Goal: Task Accomplishment & Management: Complete application form

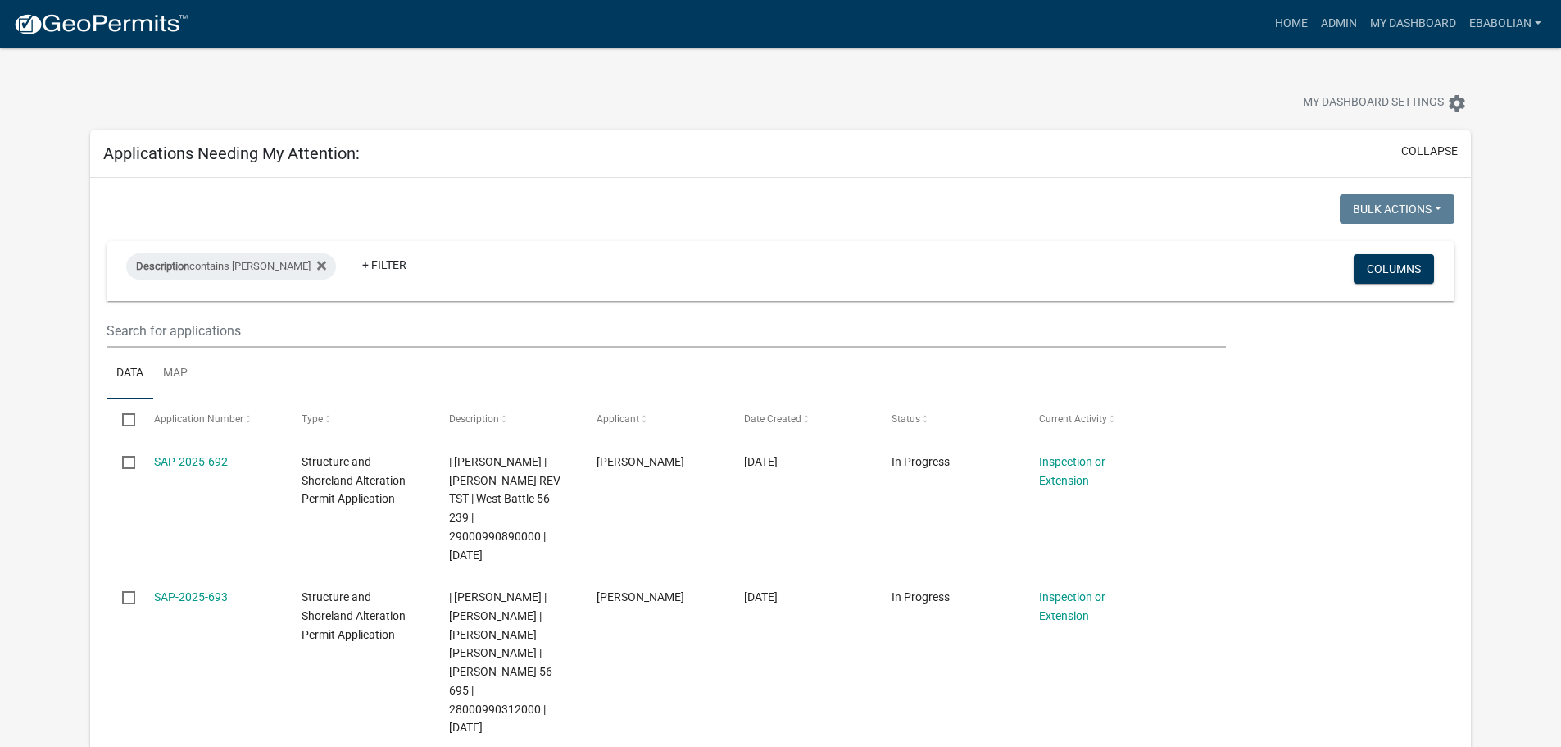
select select "3: 100"
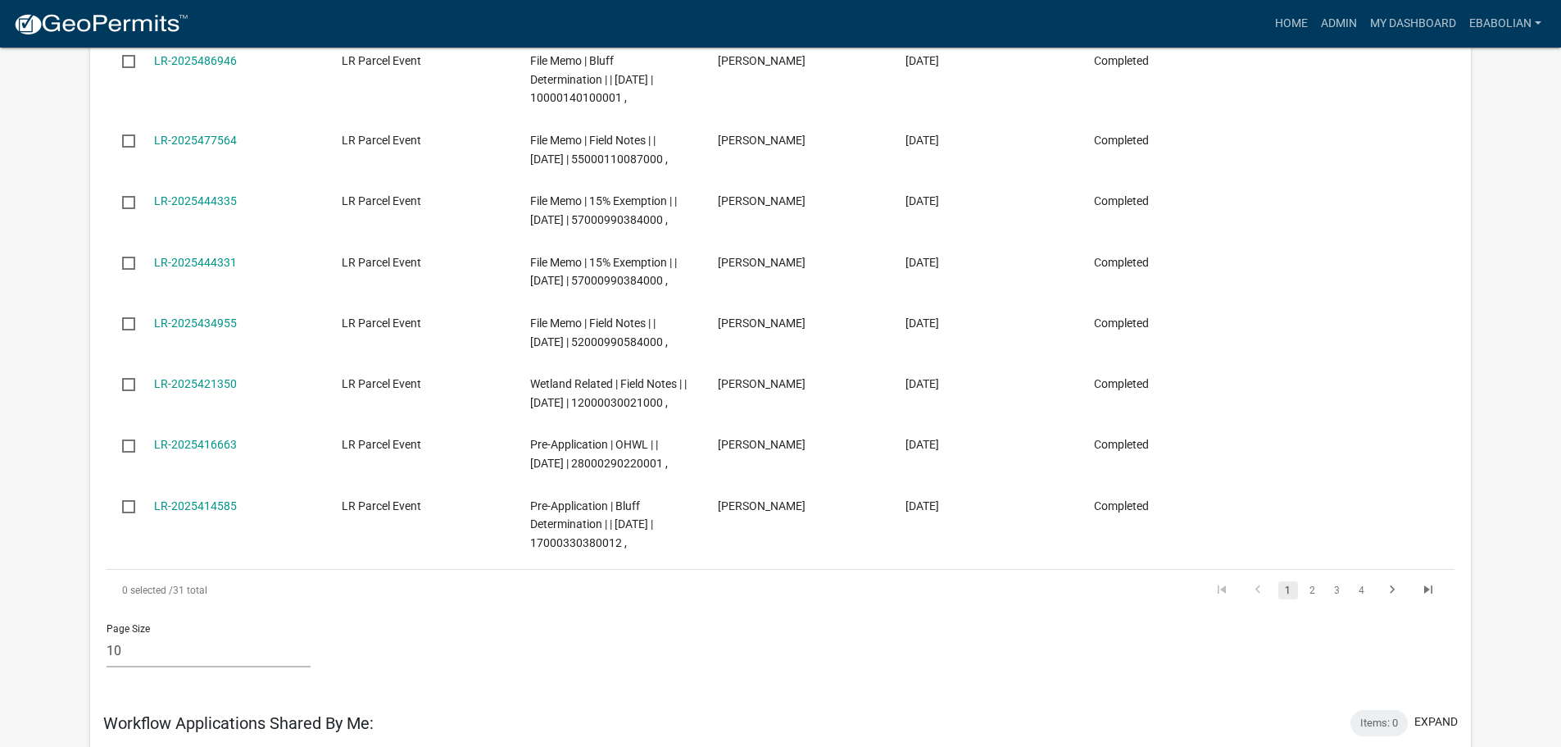
scroll to position [16158, 0]
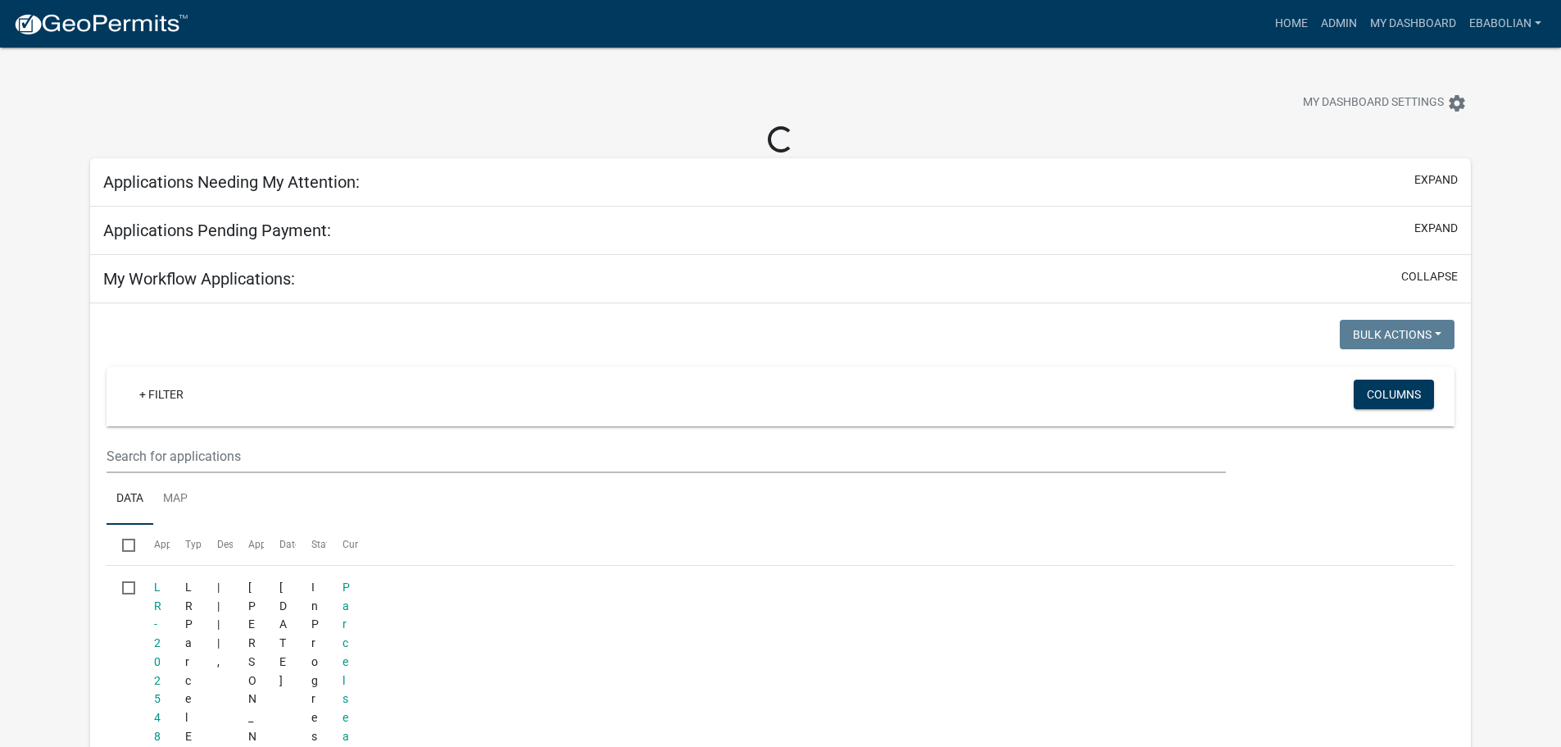
select select "3: 100"
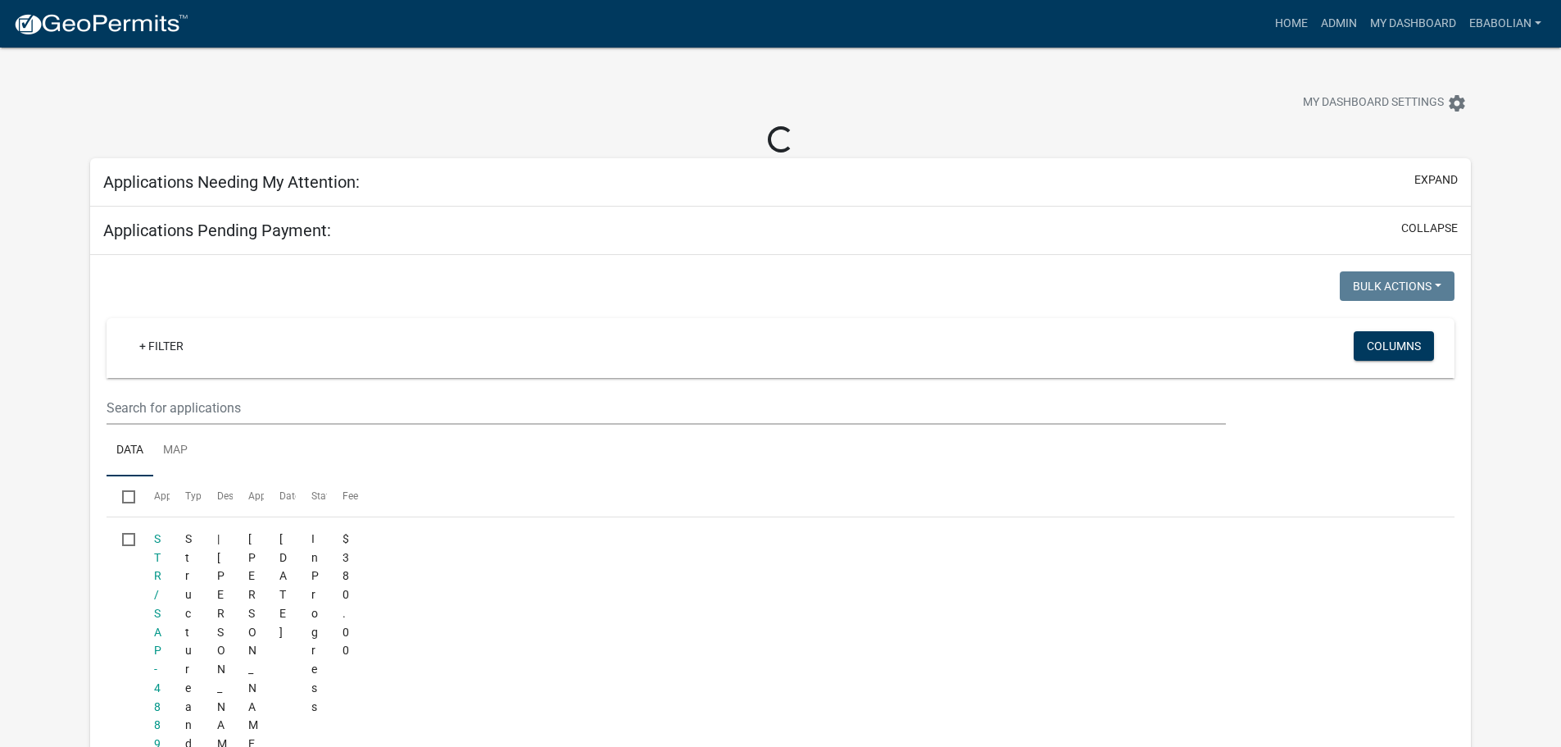
select select "3: 100"
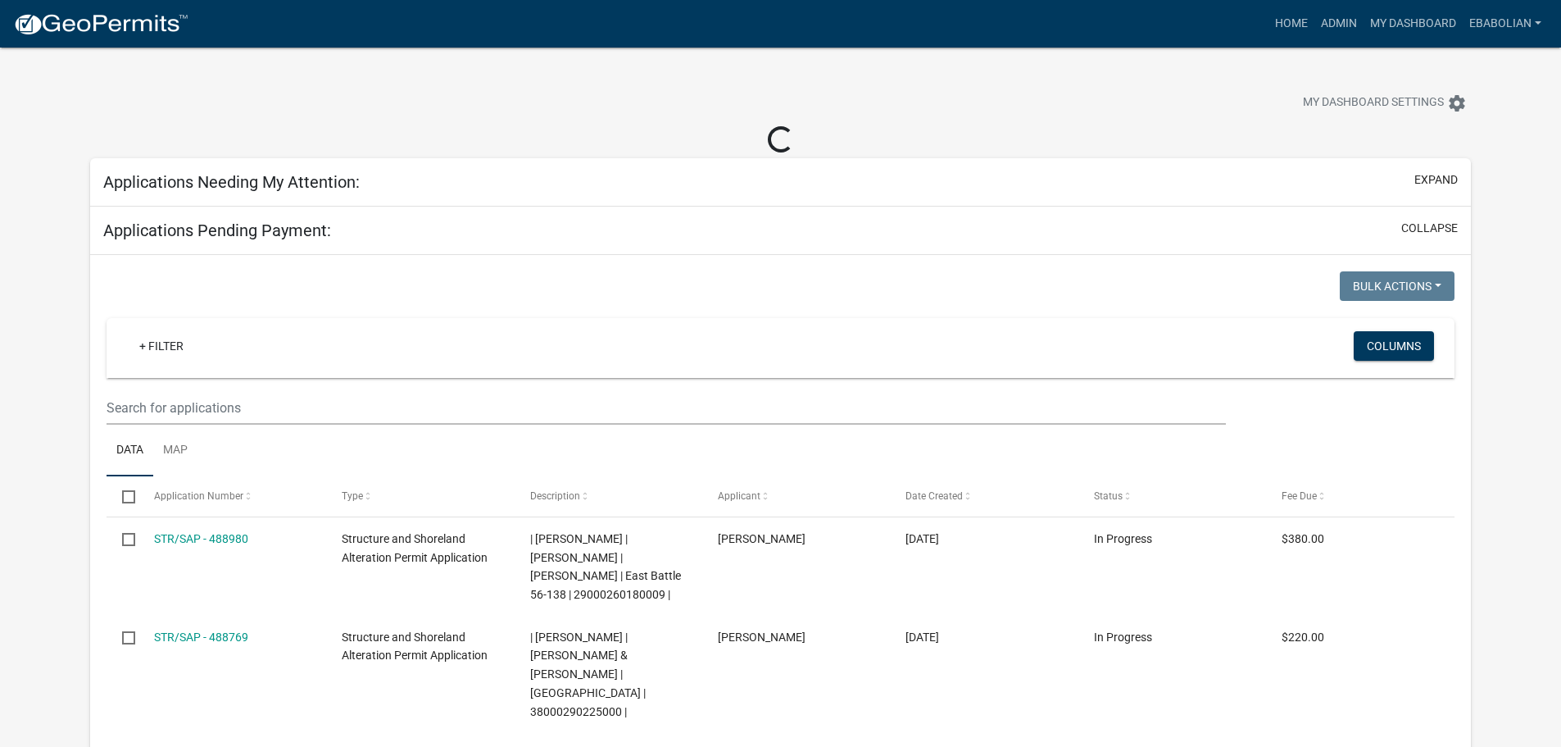
select select "3: 100"
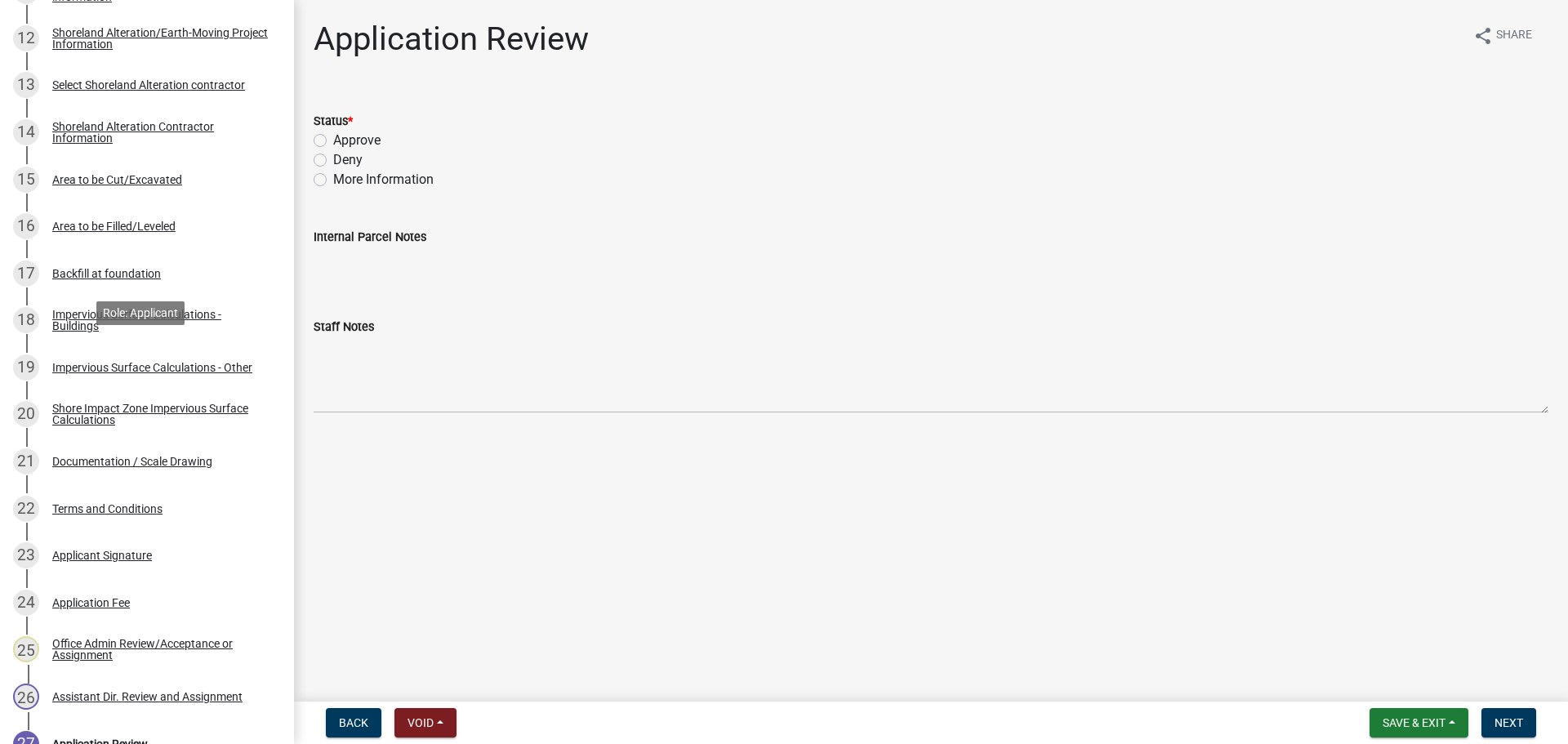
scroll to position [898, 0]
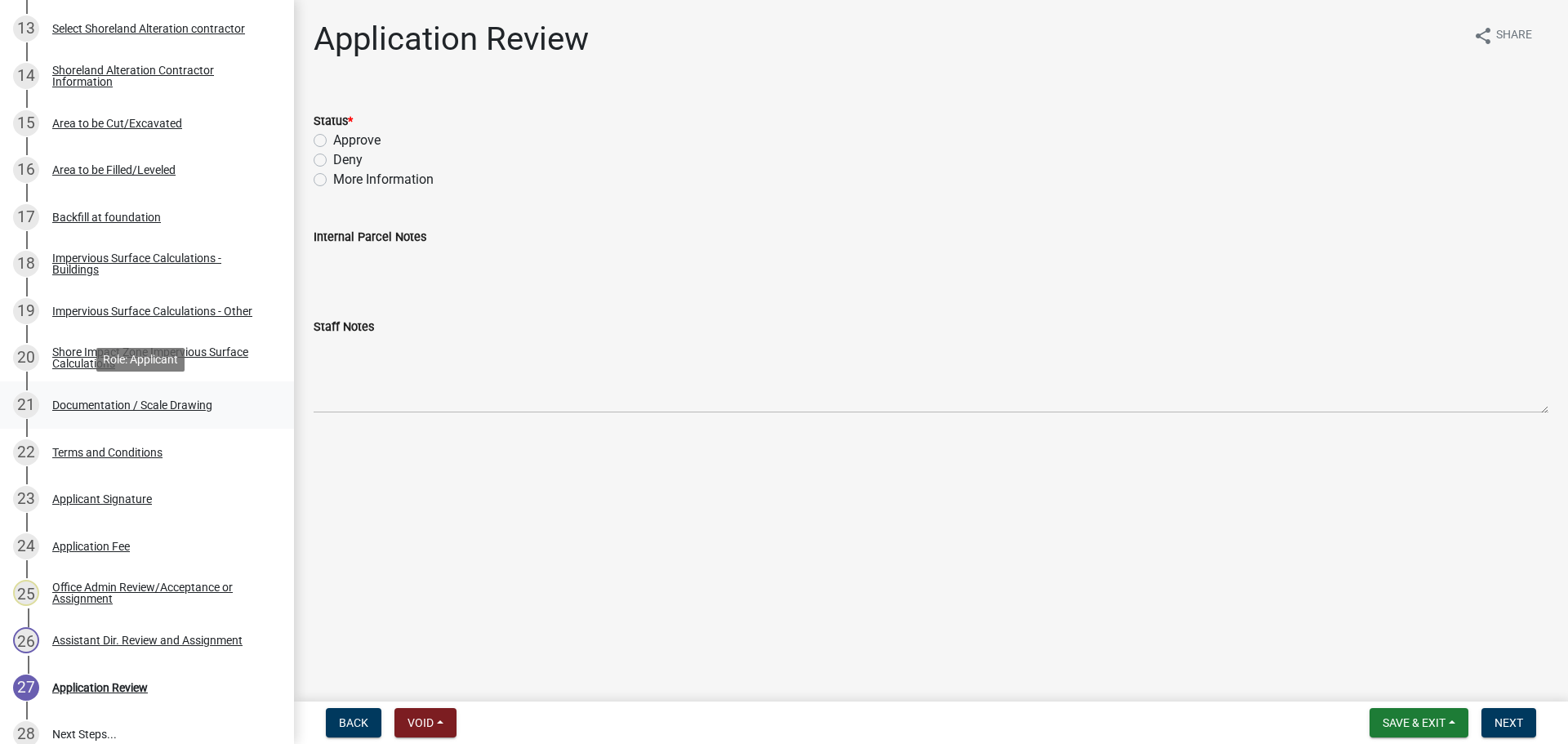
click at [176, 403] on div "Documentation / Scale Drawing" at bounding box center [131, 404] width 160 height 11
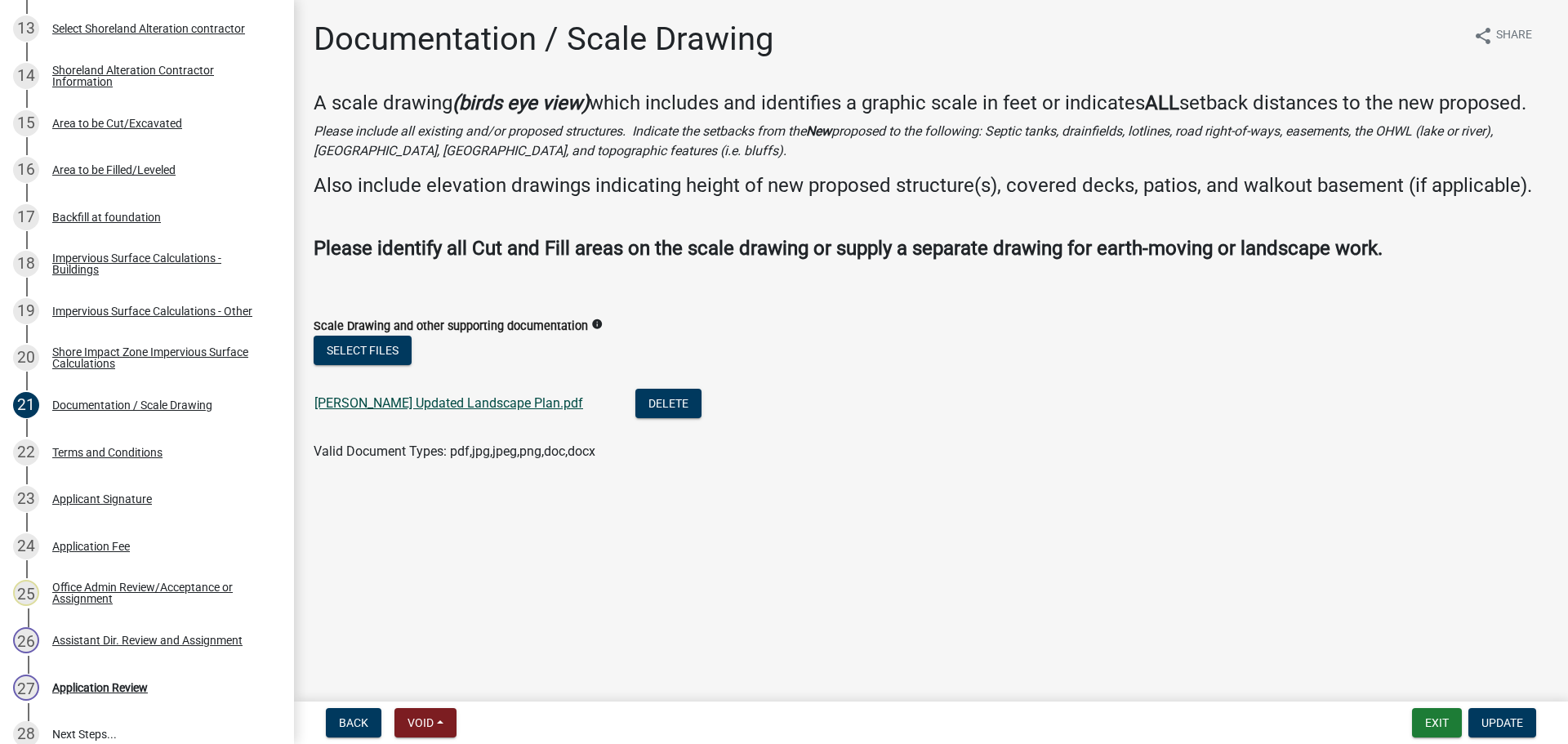
click at [383, 409] on link "Julson Updated Landscape Plan.pdf" at bounding box center [449, 403] width 269 height 16
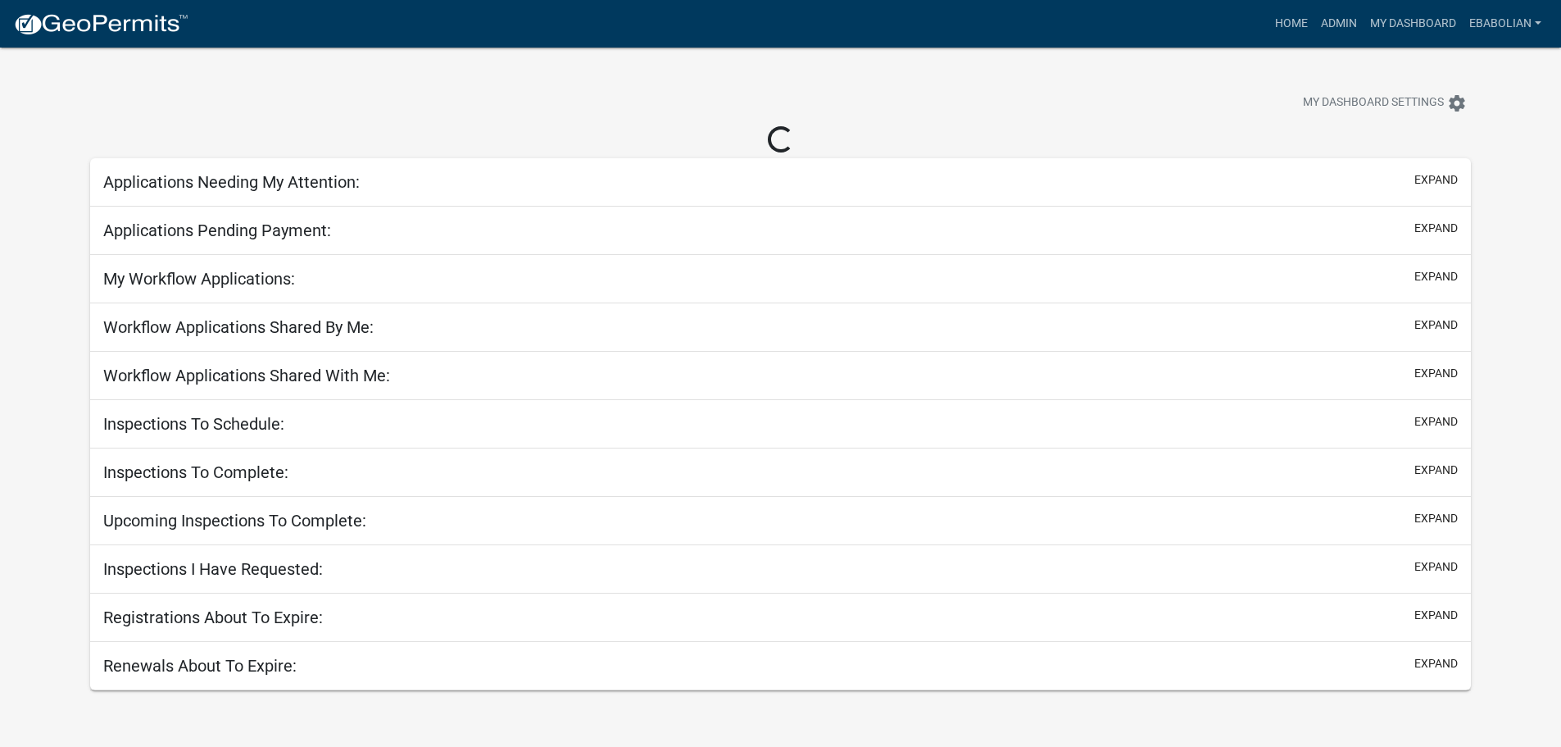
select select "3: 100"
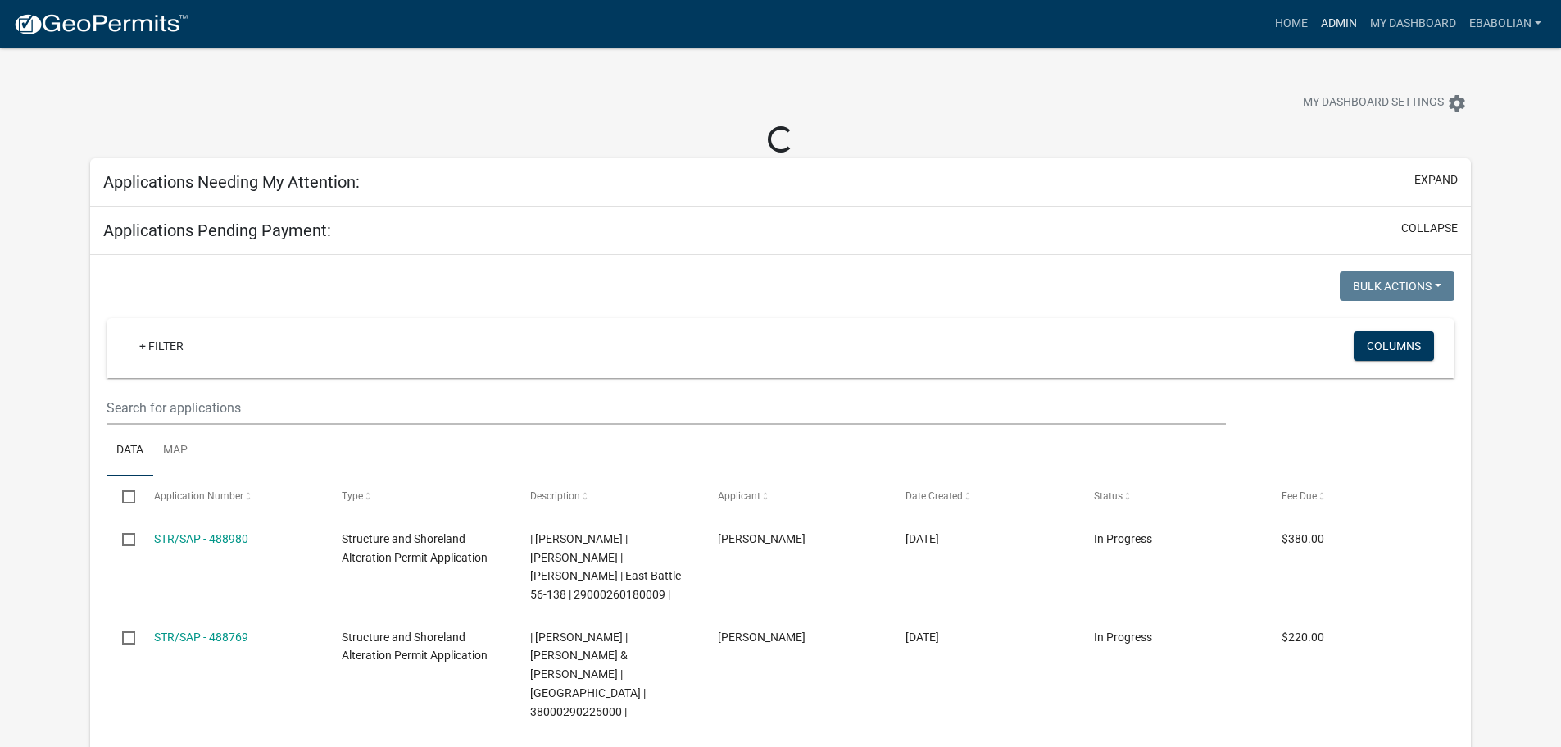
select select "3: 100"
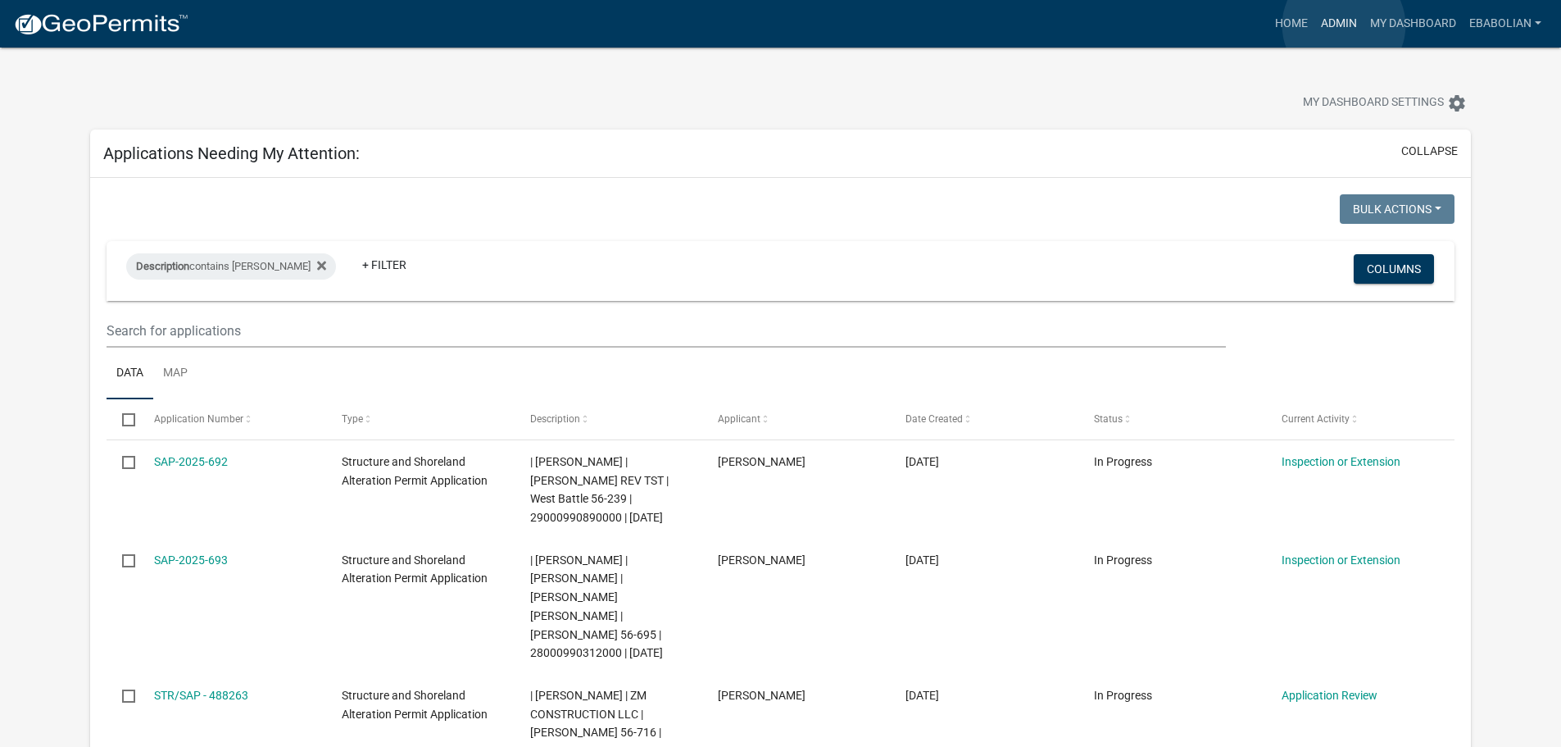
click at [1344, 25] on link "Admin" at bounding box center [1339, 23] width 49 height 31
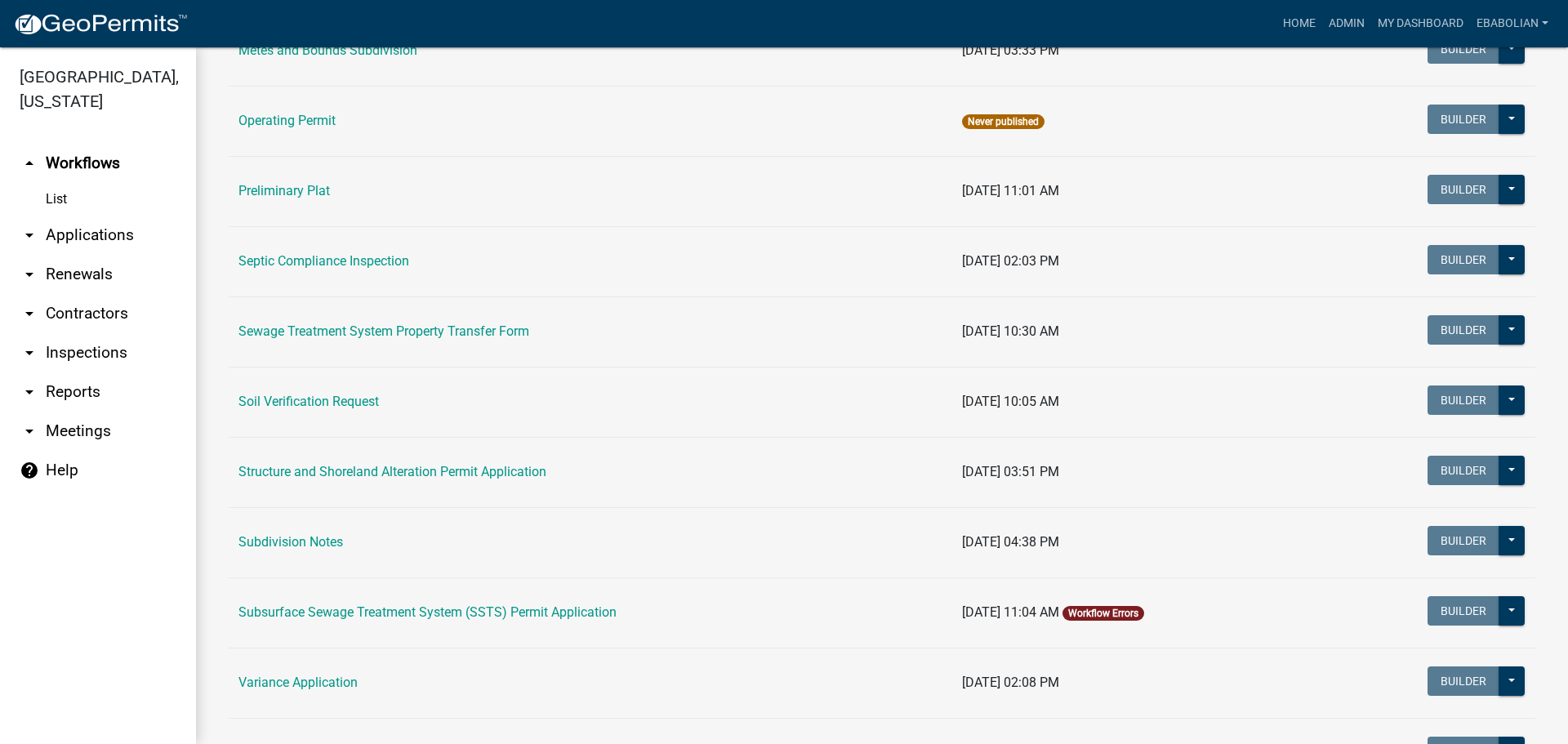
scroll to position [735, 0]
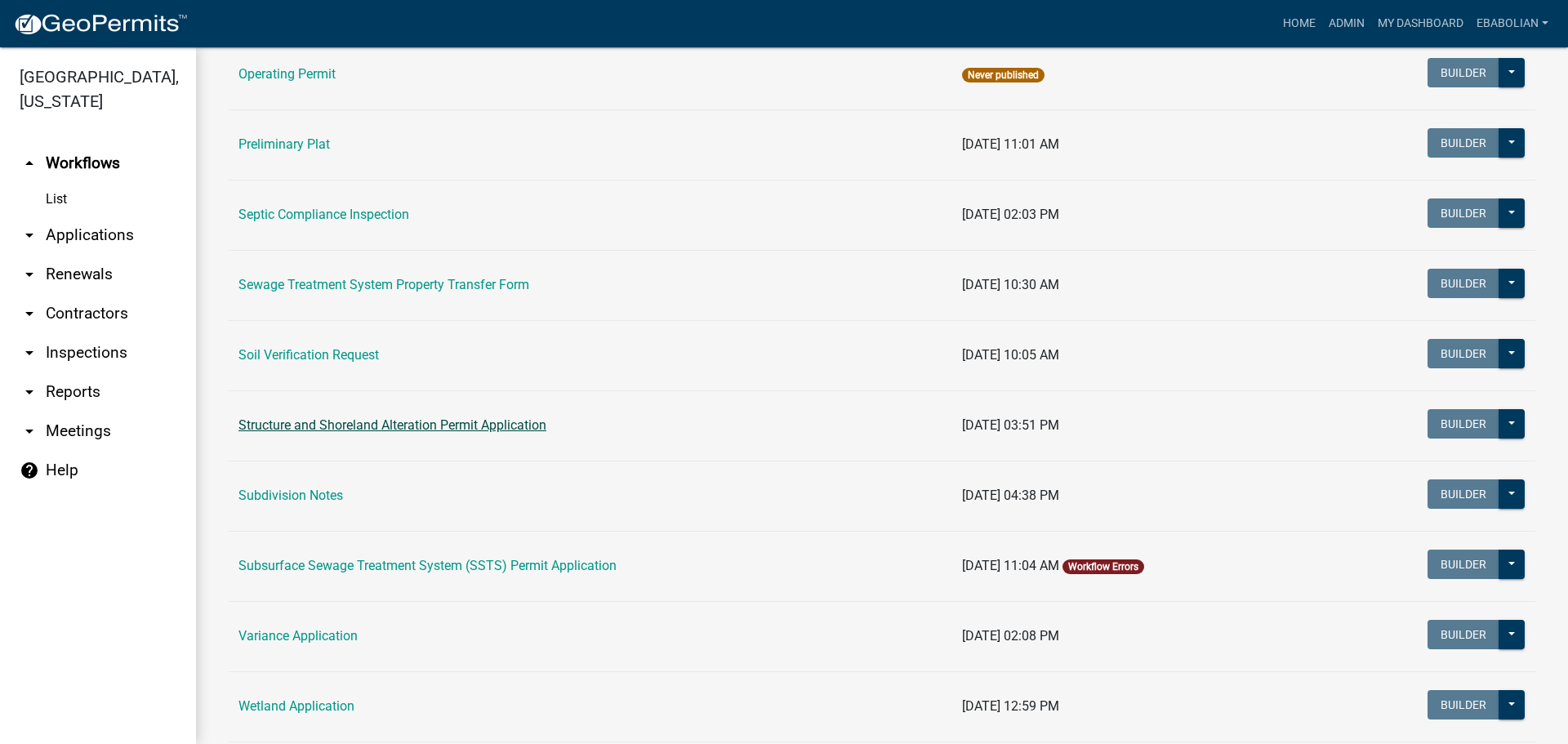
click at [438, 426] on link "Structure and Shoreland Alteration Permit Application" at bounding box center [392, 425] width 308 height 16
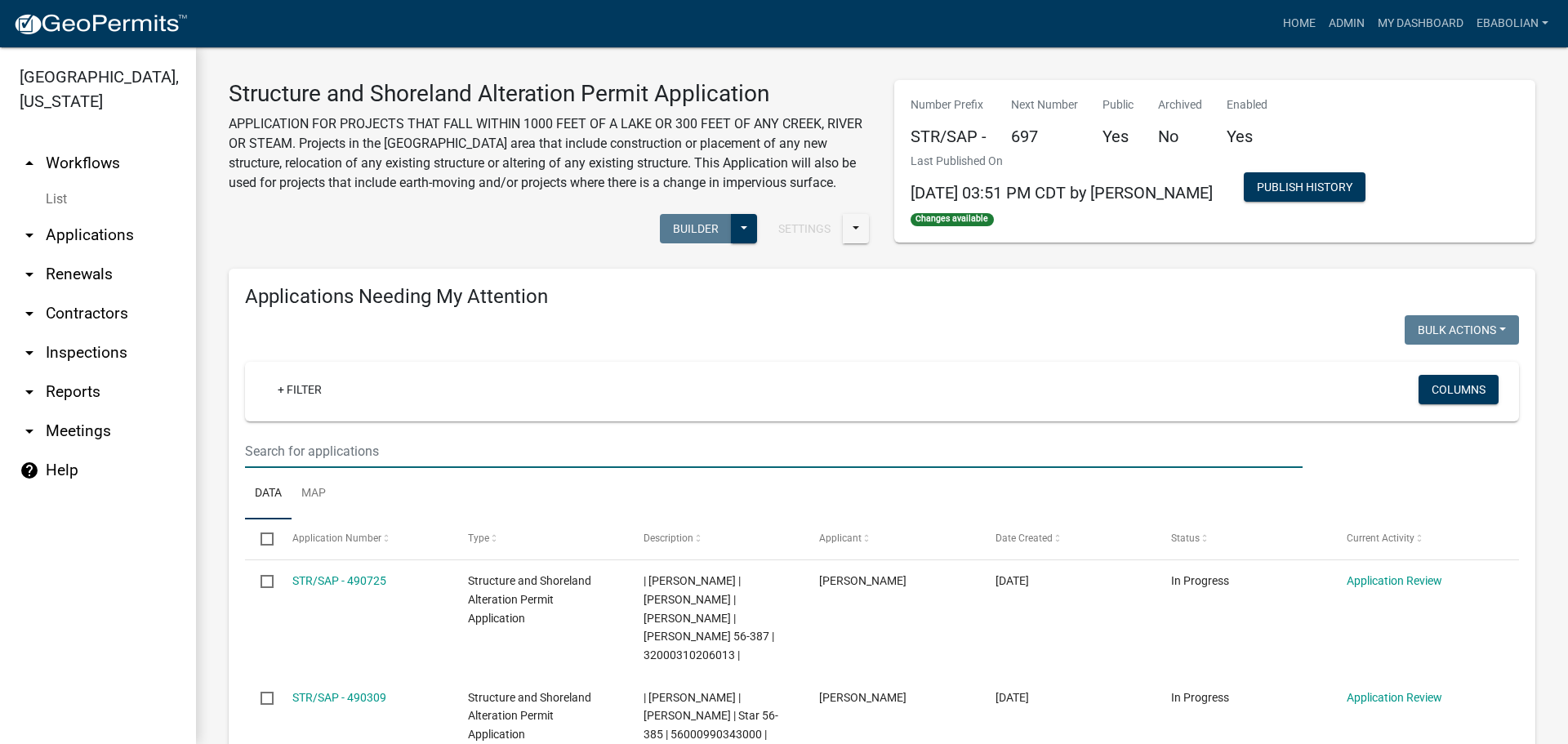
click at [405, 452] on input "text" at bounding box center [773, 451] width 1057 height 34
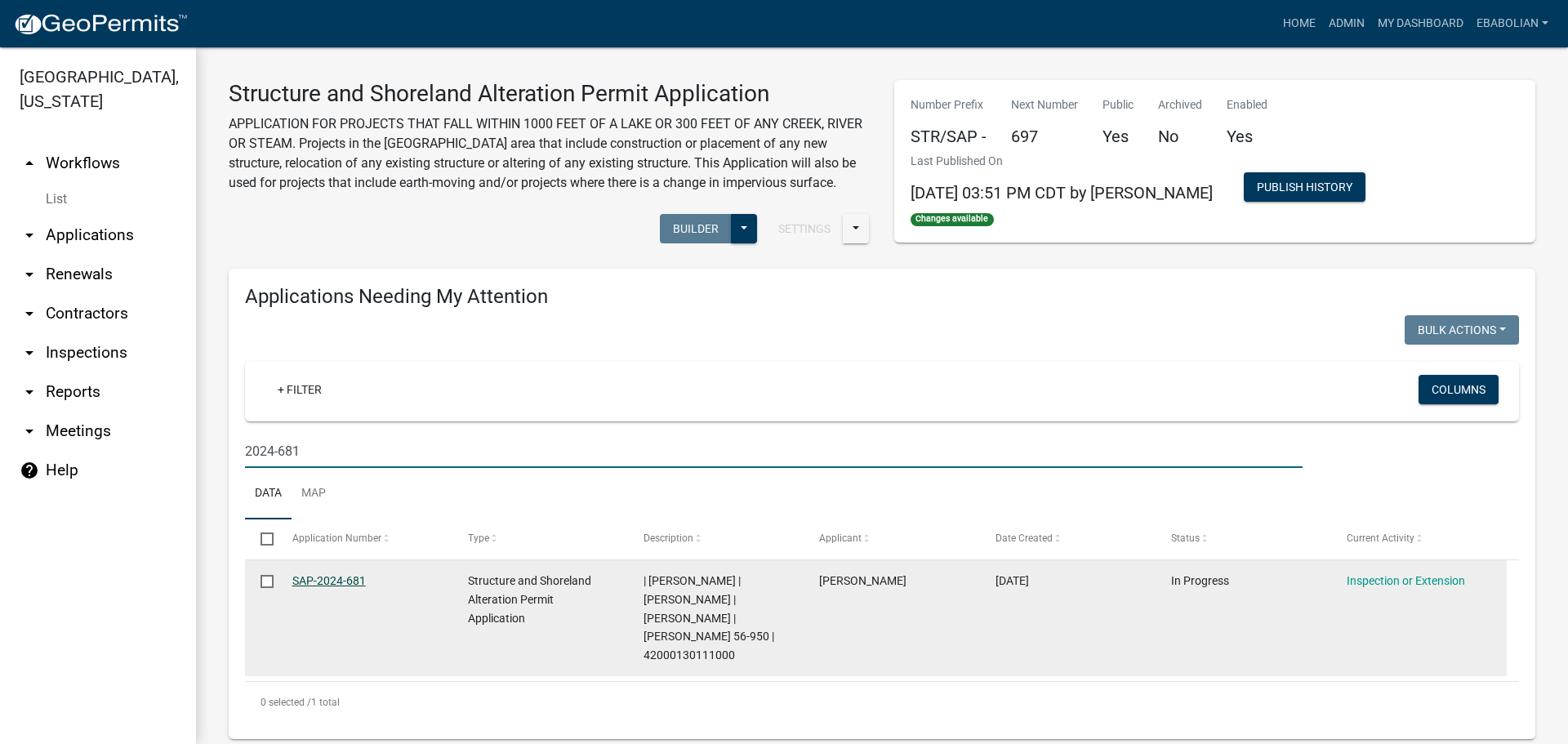
type input "2024-681"
click at [343, 579] on link "SAP-2024-681" at bounding box center [329, 580] width 74 height 13
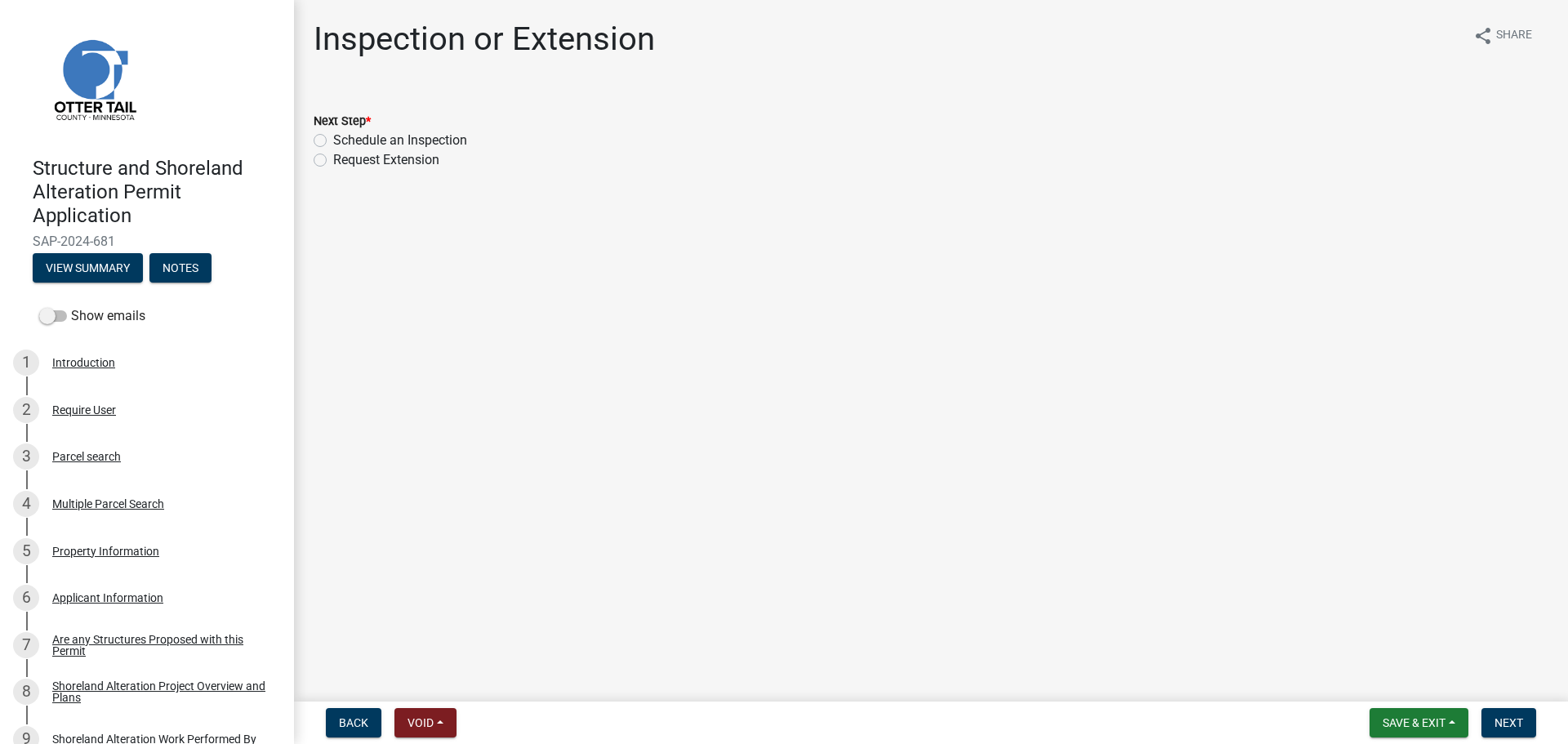
click at [333, 141] on label "Schedule an Inspection" at bounding box center [399, 140] width 133 height 20
click at [333, 141] on input "Schedule an Inspection" at bounding box center [338, 135] width 11 height 11
radio input "true"
click at [1516, 722] on span "Next" at bounding box center [1508, 722] width 29 height 13
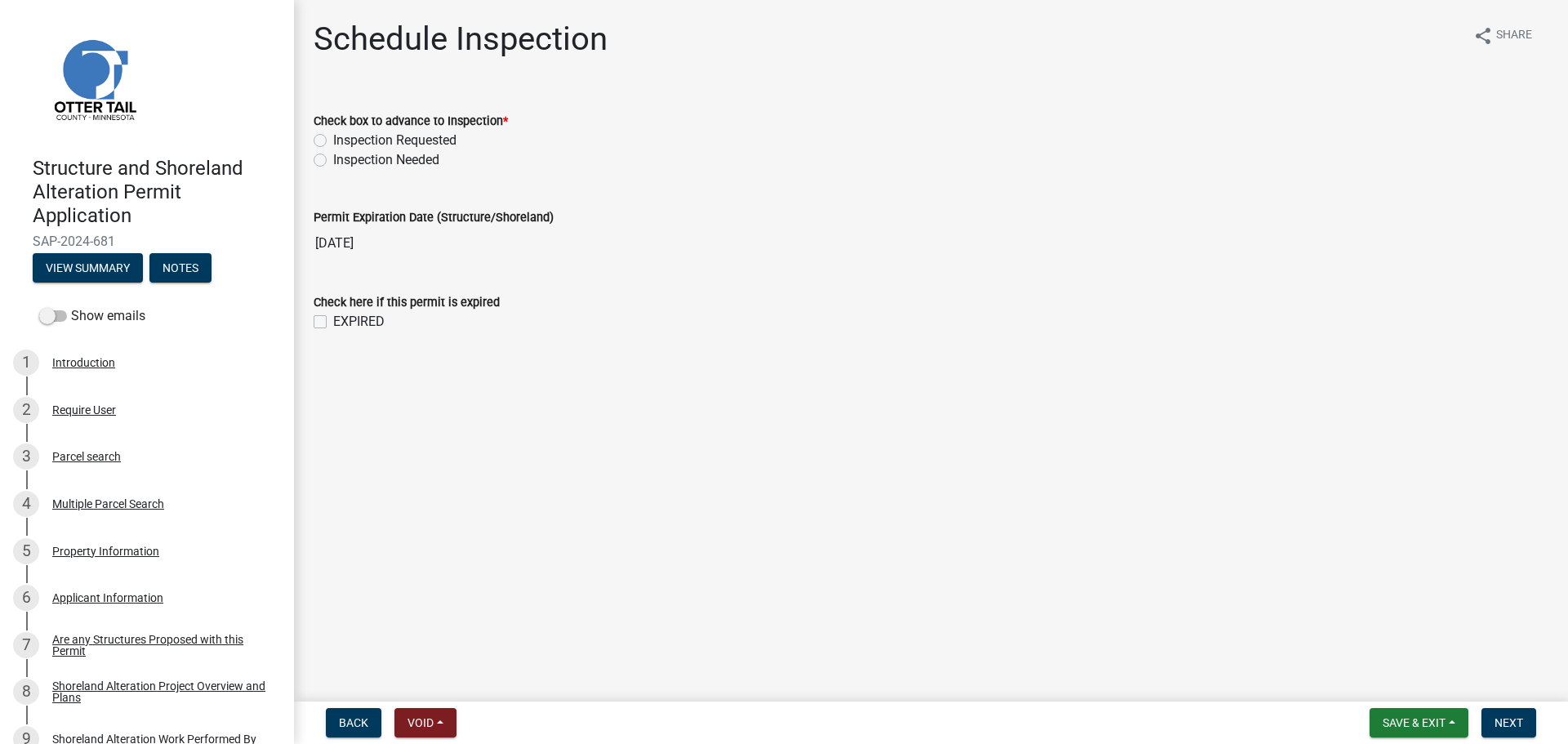
click at [333, 162] on label "Inspection Needed" at bounding box center [386, 160] width 107 height 20
click at [333, 160] on input "Inspection Needed" at bounding box center [338, 155] width 11 height 11
radio input "true"
click at [333, 322] on label "EXPIRED" at bounding box center [359, 322] width 52 height 20
click at [333, 322] on input "EXPIRED" at bounding box center [338, 317] width 11 height 11
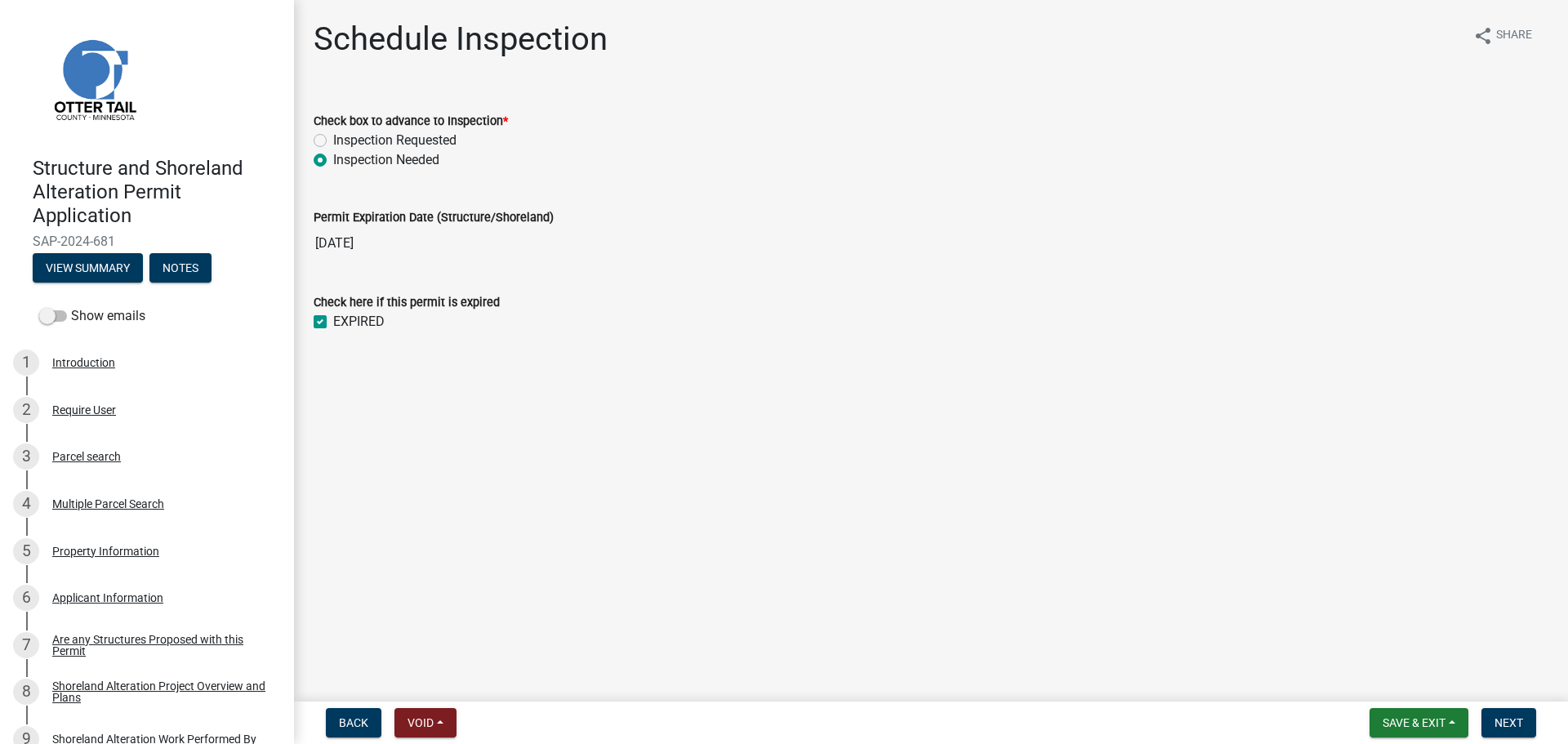
checkbox input "true"
click at [1512, 721] on span "Next" at bounding box center [1508, 722] width 29 height 13
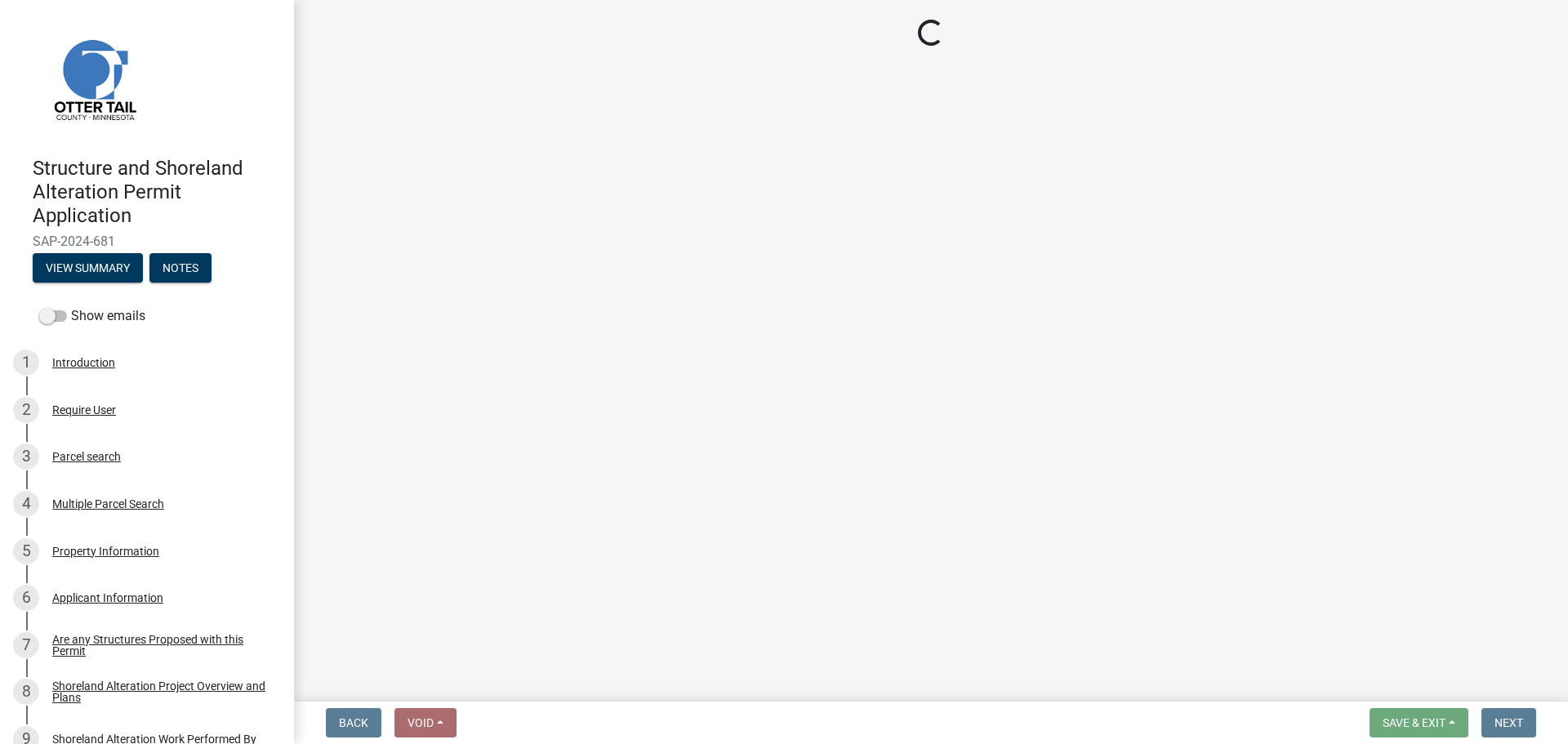
select select "710d5f49-2663-4e73-9718-d0c4e189f5ed"
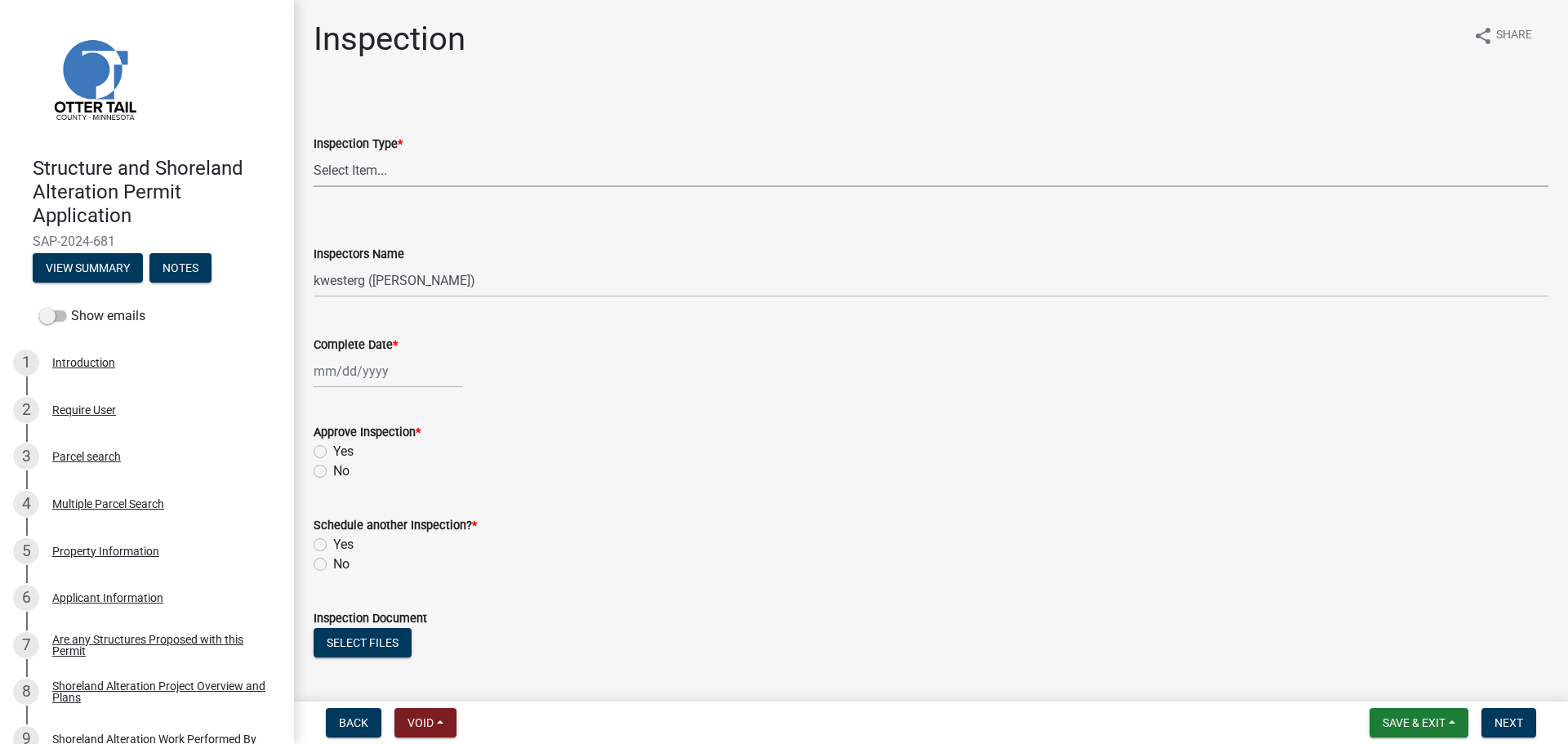
click at [355, 165] on select "Select Item... Footing / Structure Inspection Shoreland Alteration Not Built" at bounding box center [930, 170] width 1234 height 34
click at [314, 153] on select "Select Item... Footing / Structure Inspection Shoreland Alteration Not Built" at bounding box center [930, 170] width 1234 height 34
select select "47ea1fb7-c502-4f3a-a094-06b583cbebcf"
click at [372, 280] on select "Select Item... btollefson ([PERSON_NAME]) [PERSON_NAME] ([PERSON_NAME]) eplaste…" at bounding box center [930, 281] width 1234 height 34
select select "cd31a072-cd4e-4306-9b8c-c26eab70e9de"
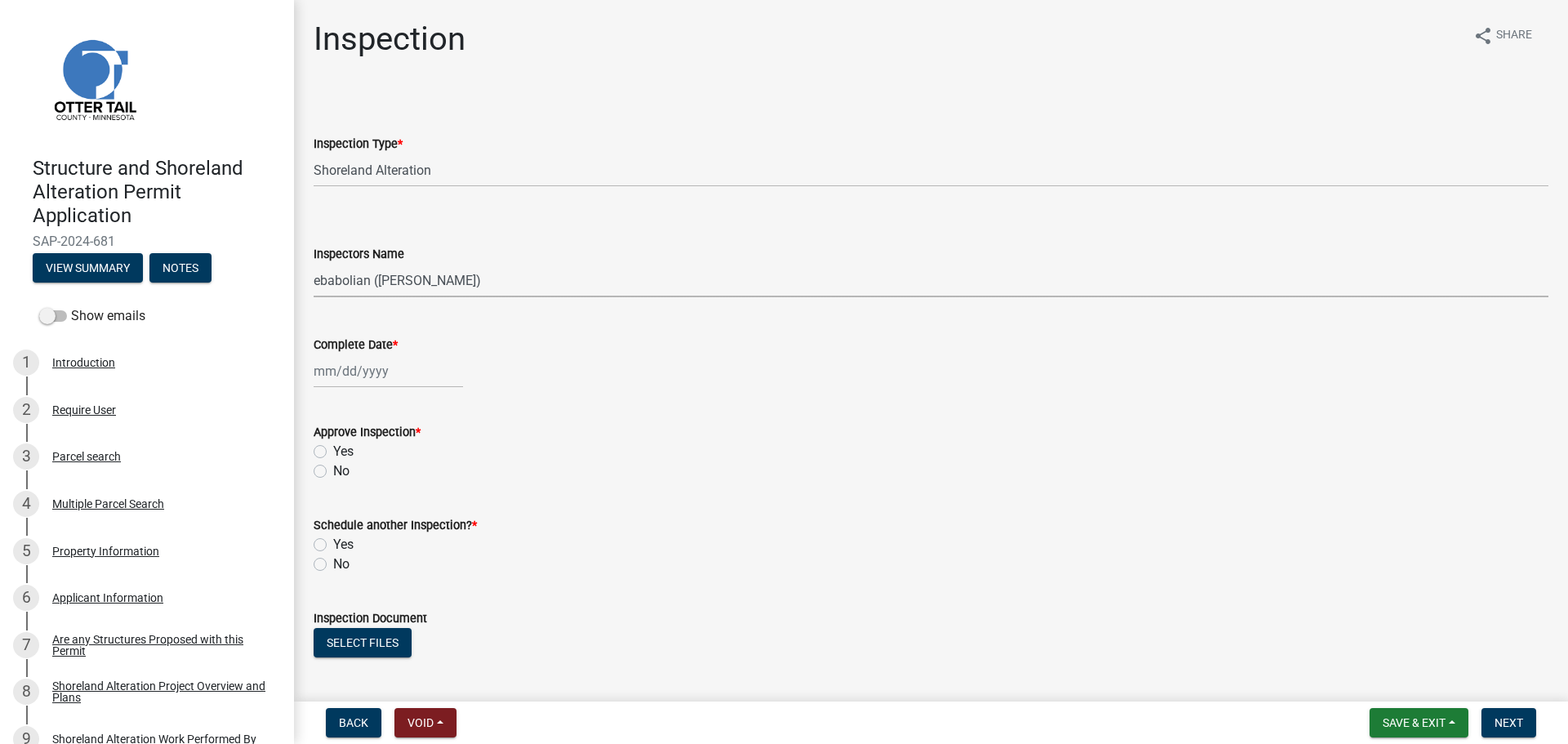
click at [314, 264] on select "Select Item... btollefson ([PERSON_NAME]) [PERSON_NAME] ([PERSON_NAME]) eplaste…" at bounding box center [930, 281] width 1234 height 34
click at [354, 379] on div at bounding box center [389, 372] width 149 height 34
select select "10"
select select "2025"
click at [660, 467] on div "No" at bounding box center [930, 471] width 1234 height 20
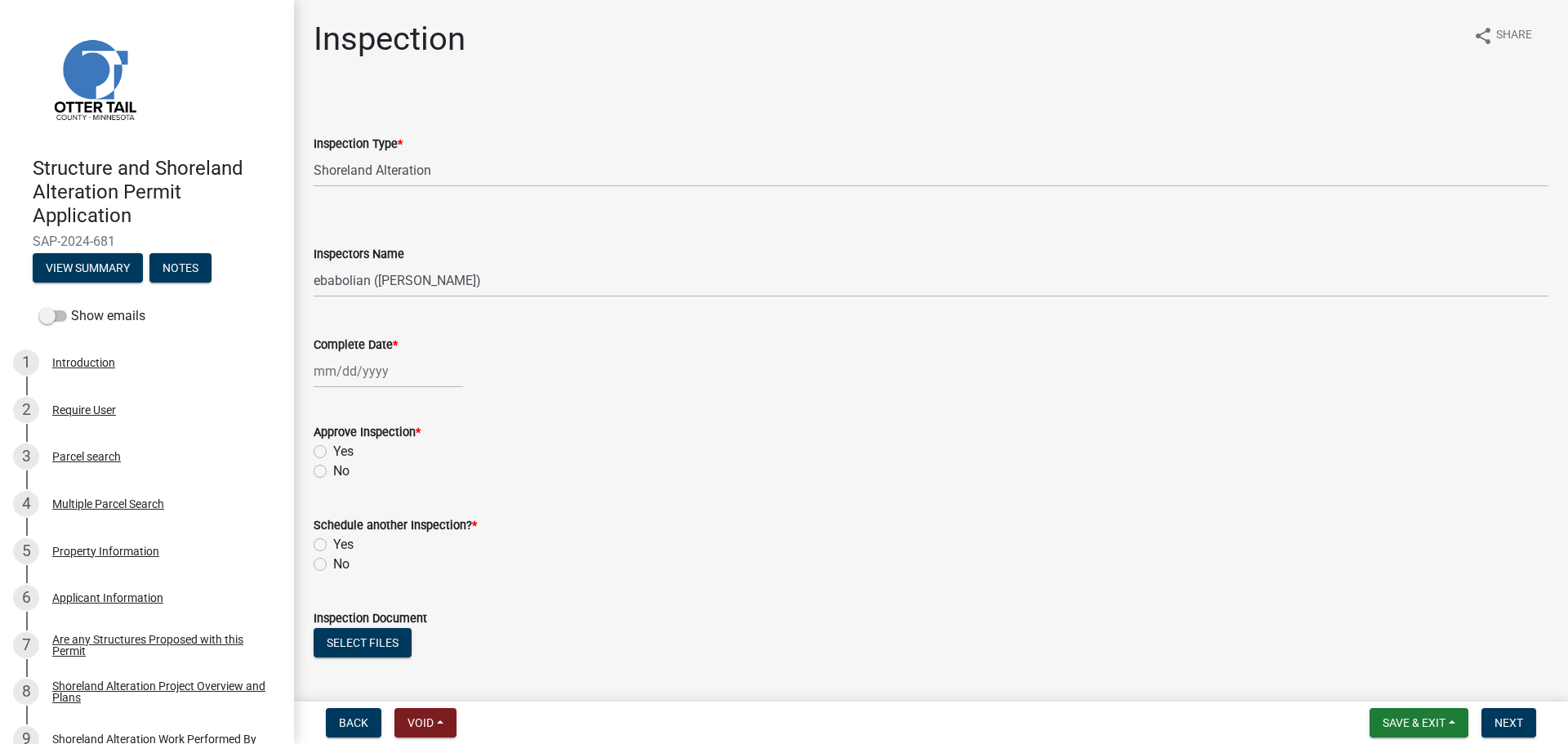
click at [333, 449] on label "Yes" at bounding box center [343, 451] width 20 height 20
click at [333, 449] on input "Yes" at bounding box center [338, 446] width 11 height 11
radio input "true"
click at [408, 375] on div at bounding box center [389, 372] width 149 height 34
select select "10"
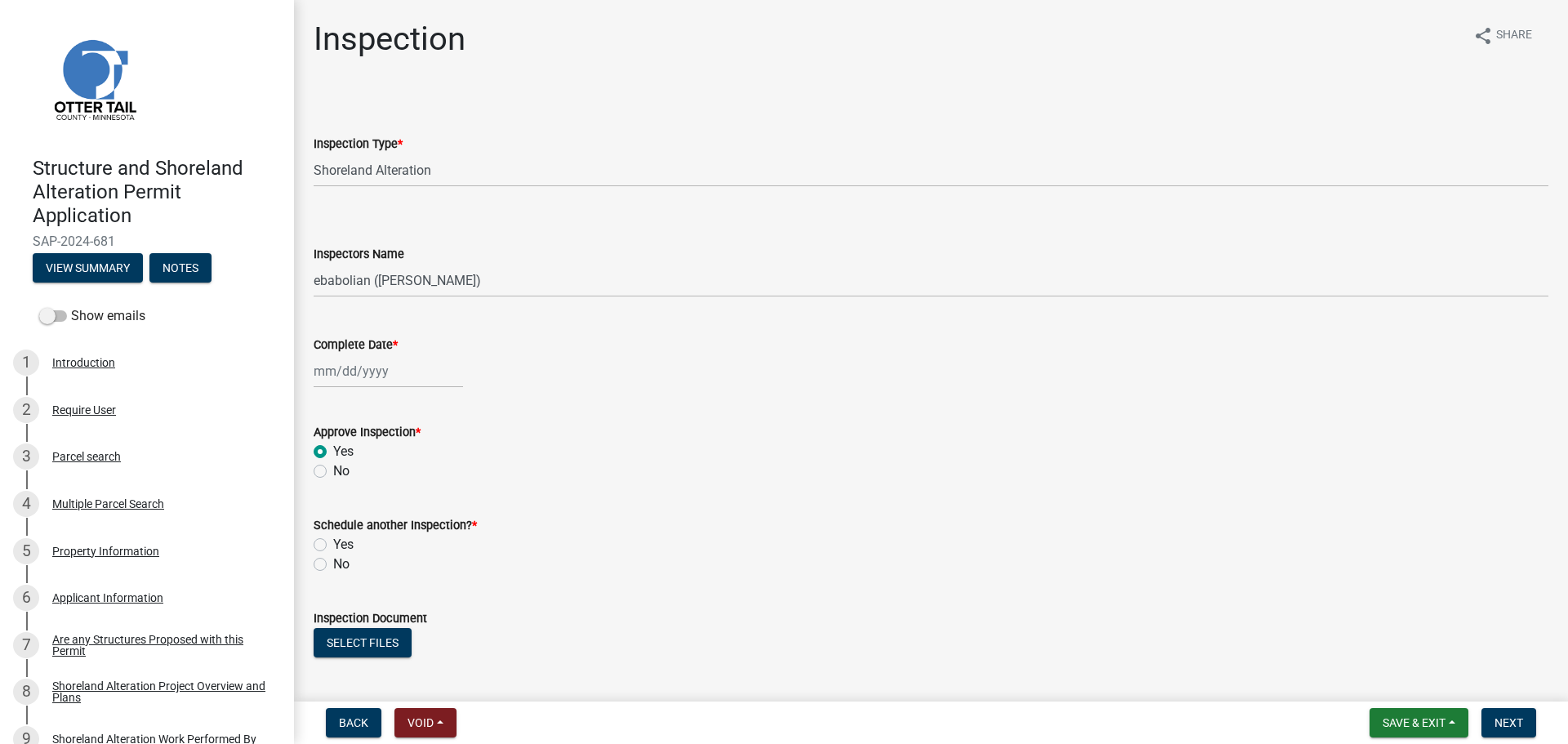
select select "2025"
click at [409, 484] on div "9" at bounding box center [408, 484] width 26 height 26
type input "[DATE]"
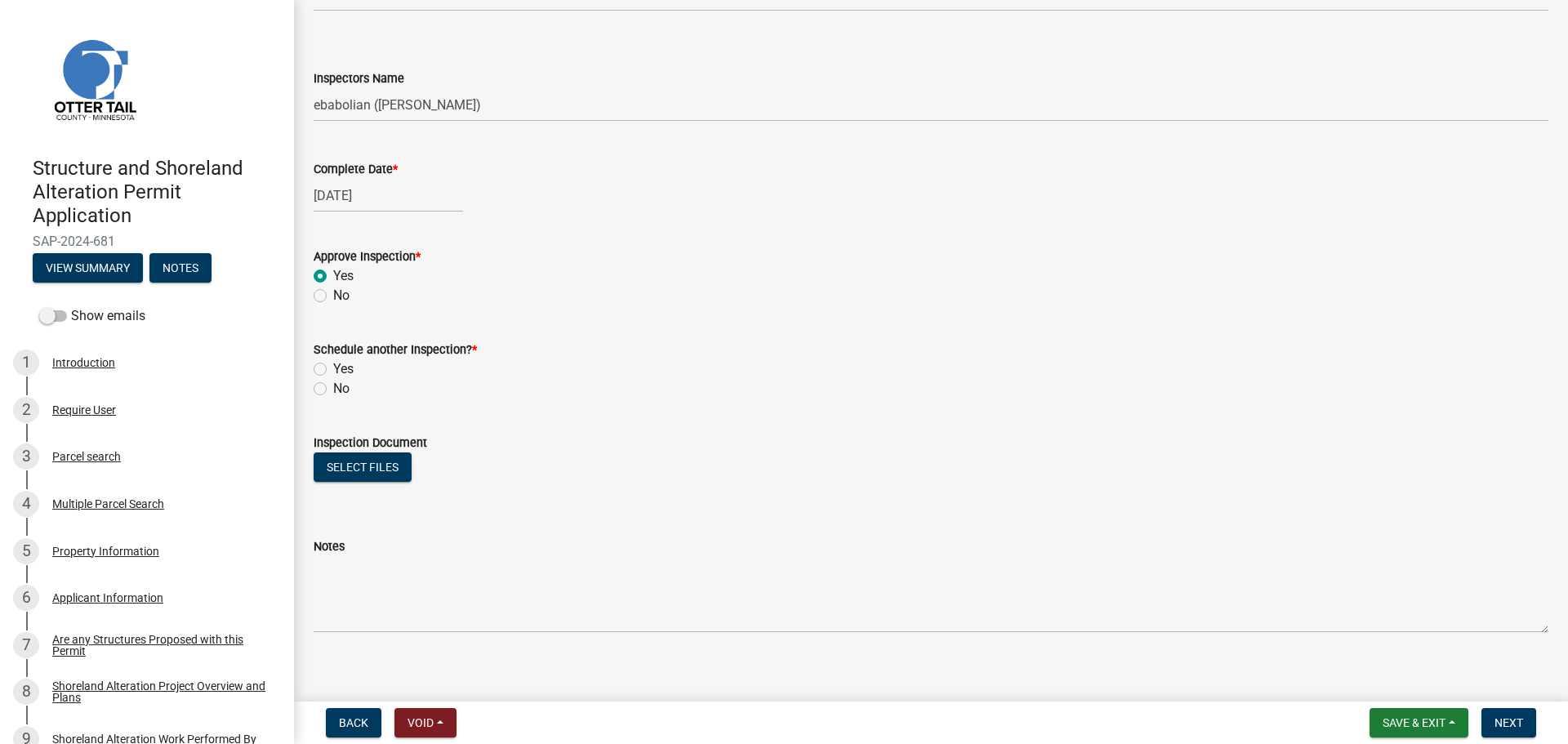
scroll to position [190, 0]
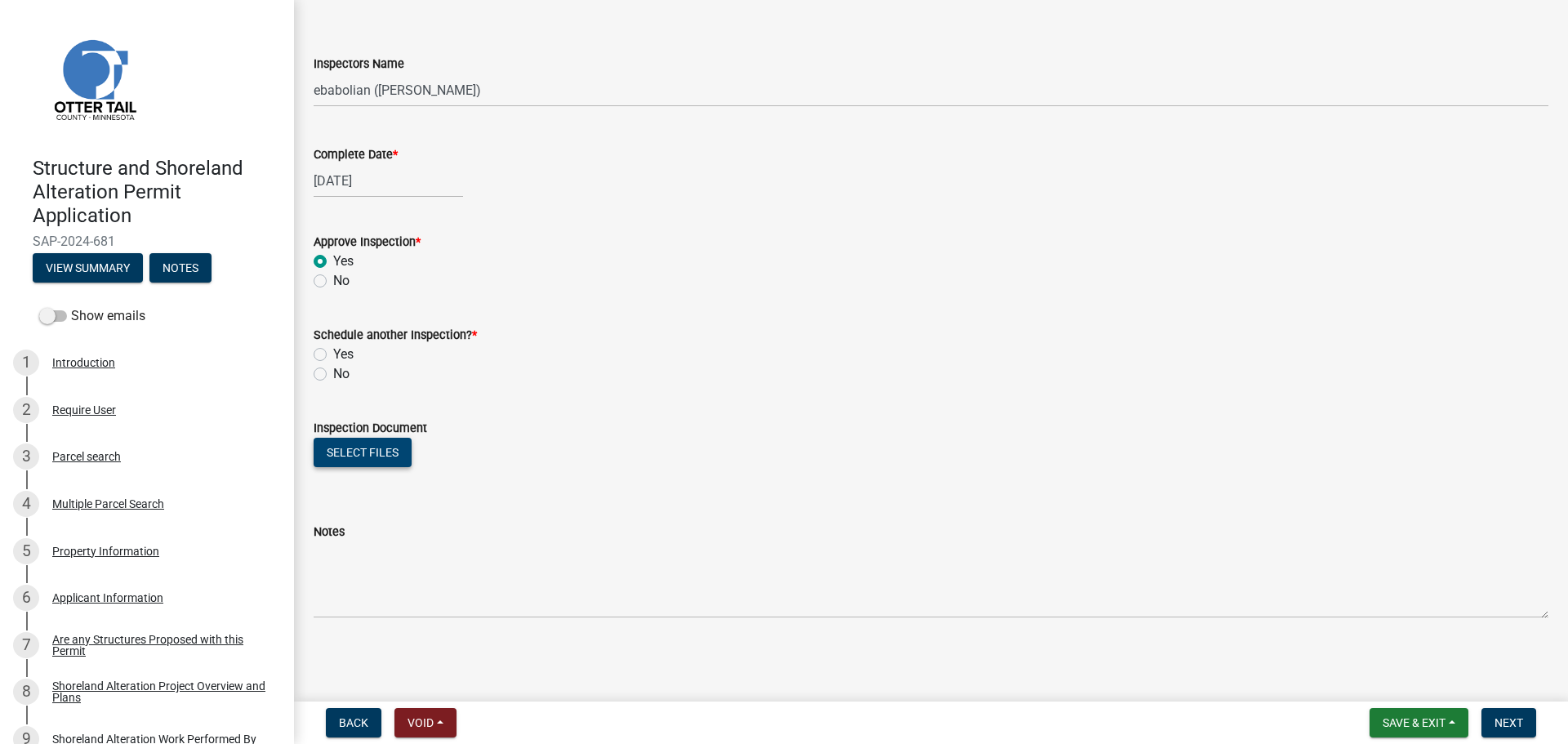
click at [389, 452] on button "Select files" at bounding box center [363, 452] width 98 height 30
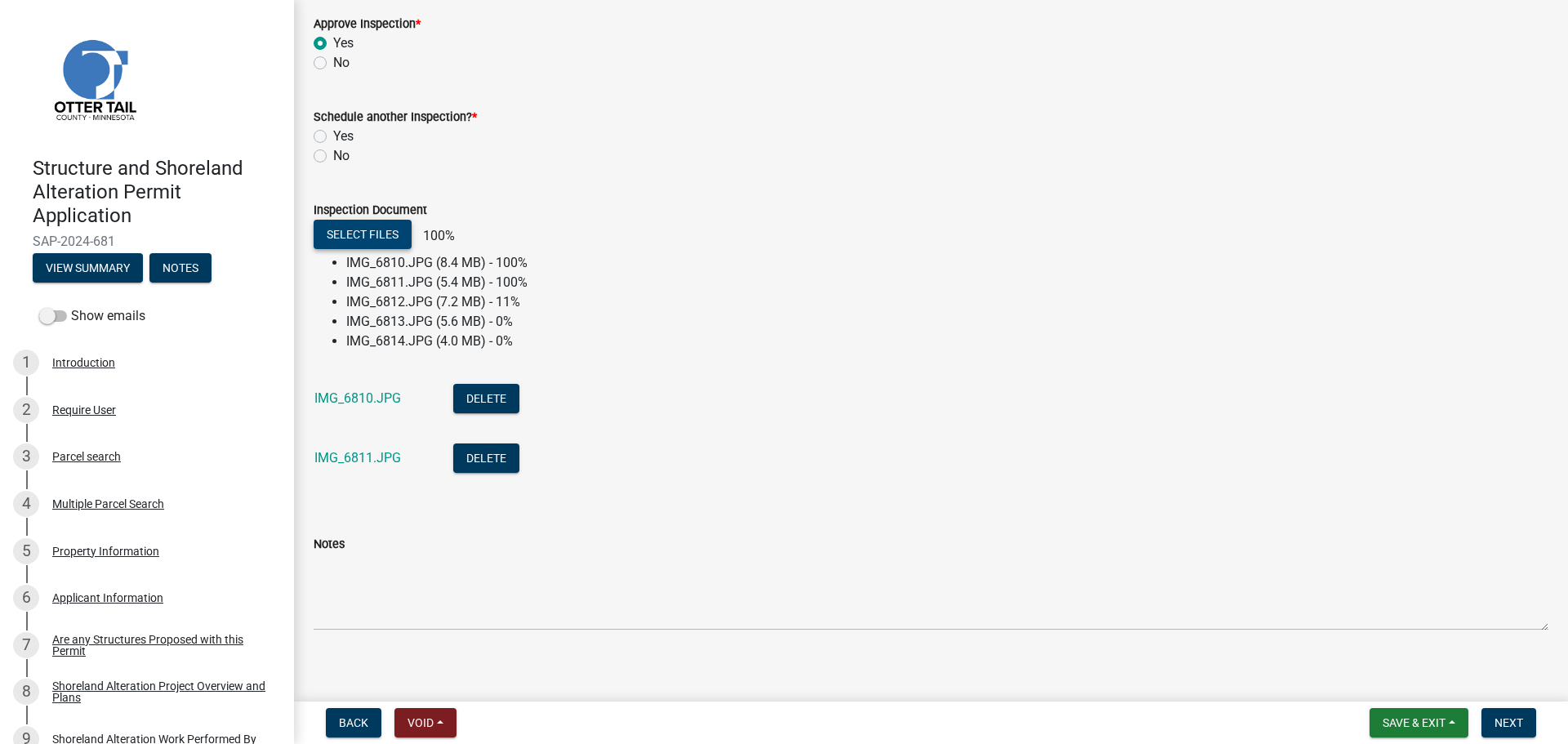
scroll to position [420, 0]
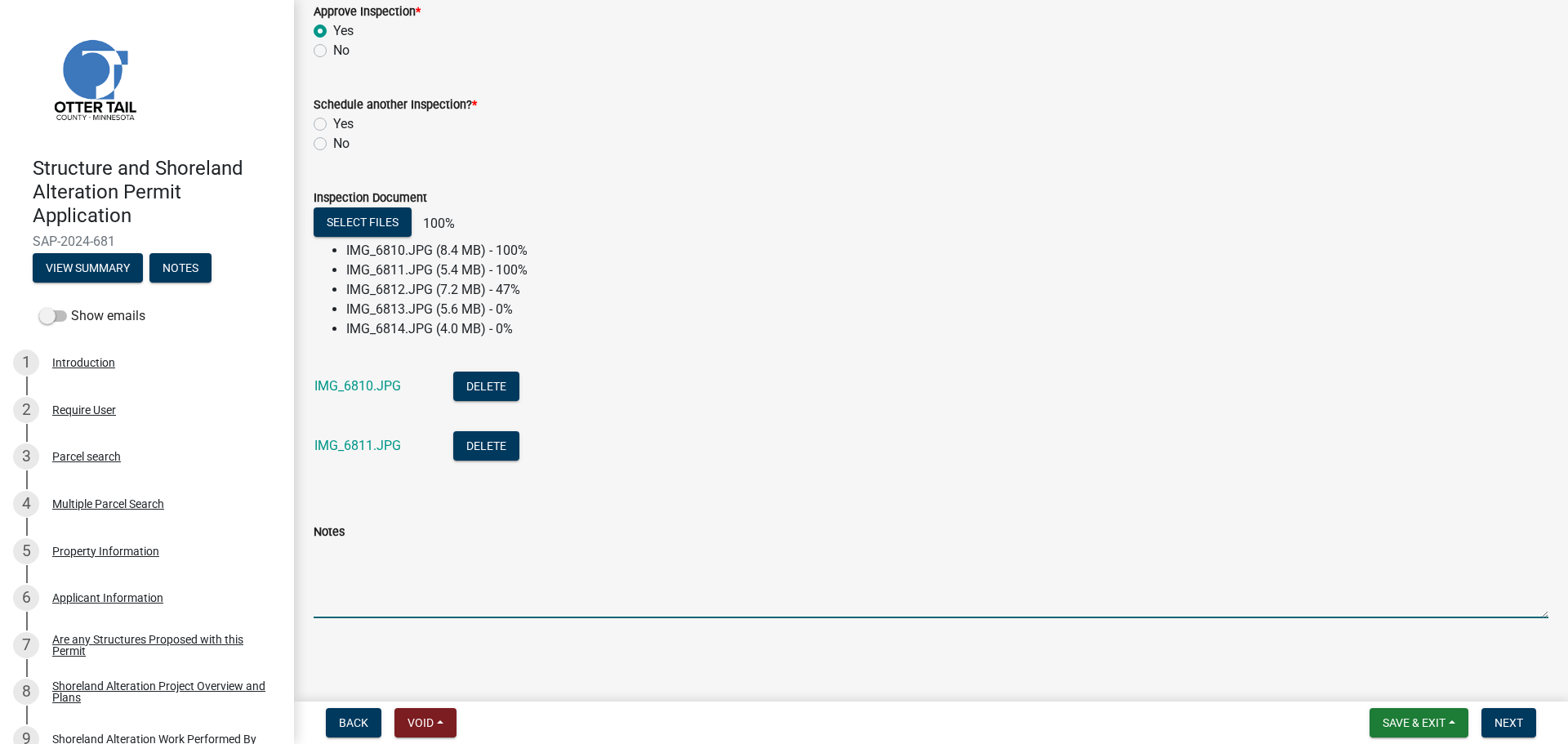
click at [383, 570] on textarea "Notes" at bounding box center [930, 579] width 1234 height 77
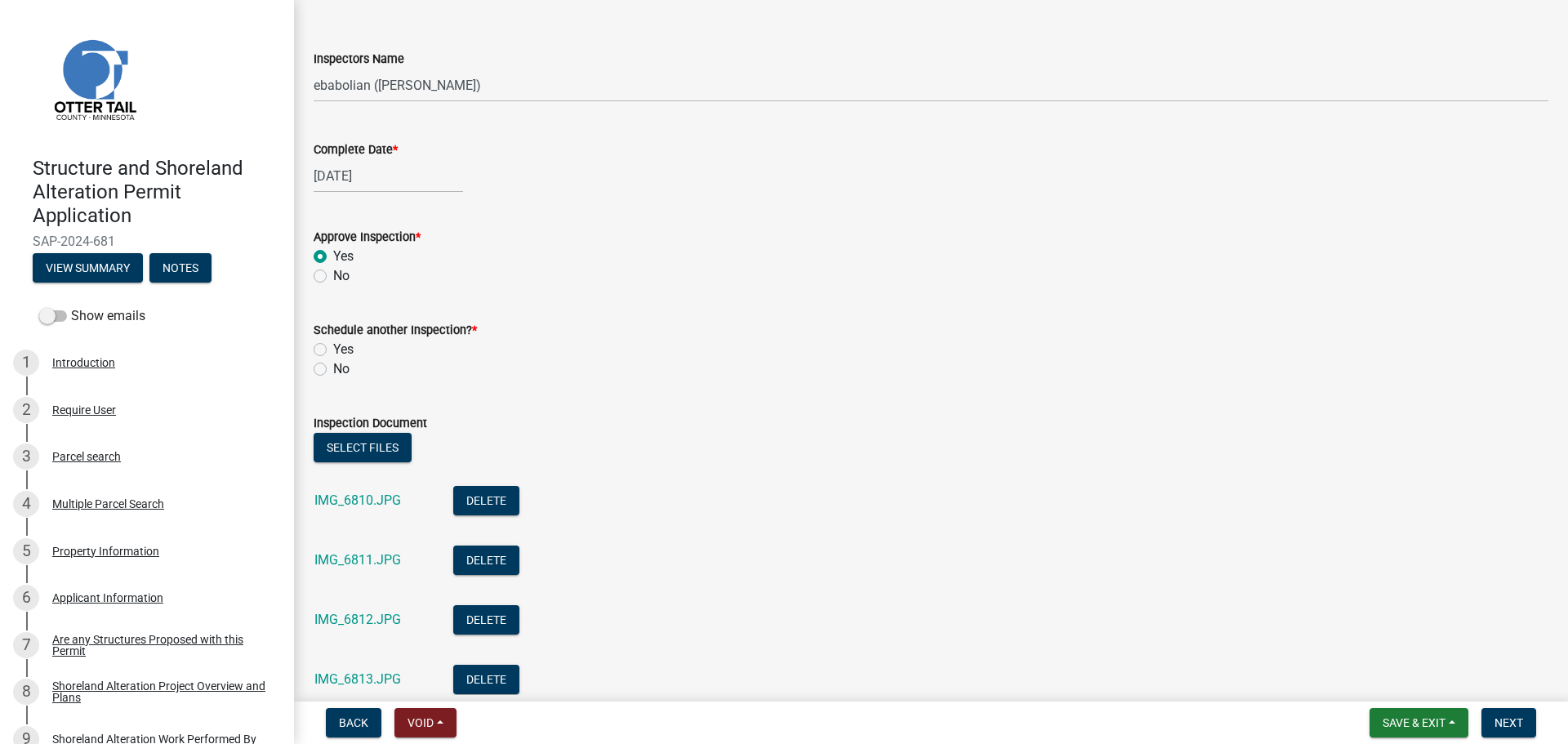
scroll to position [161, 0]
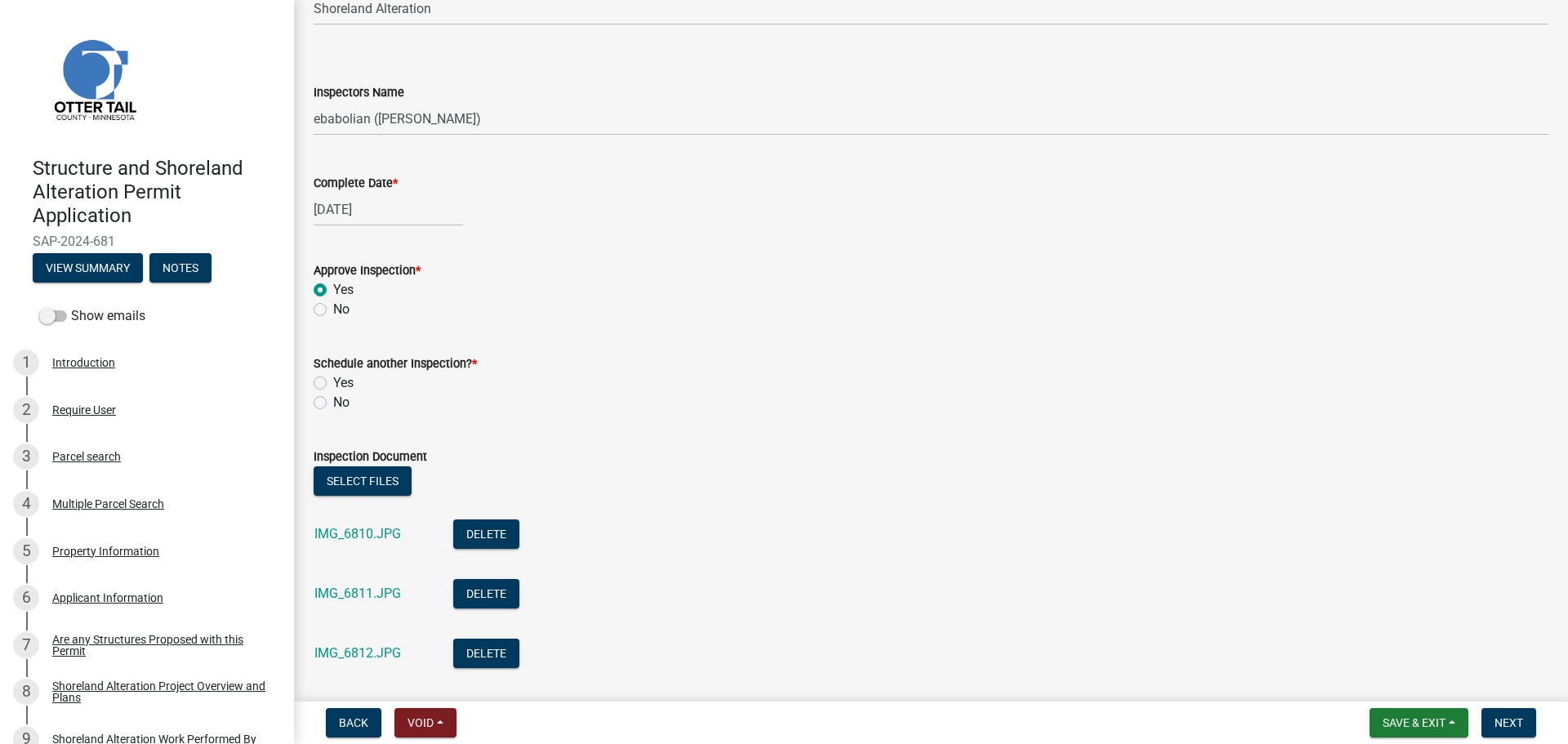
type textarea "Basement/walkout has been excavated and driveway appears to be complete."
click at [333, 402] on label "No" at bounding box center [341, 402] width 16 height 20
click at [333, 402] on input "No" at bounding box center [338, 397] width 11 height 11
radio input "true"
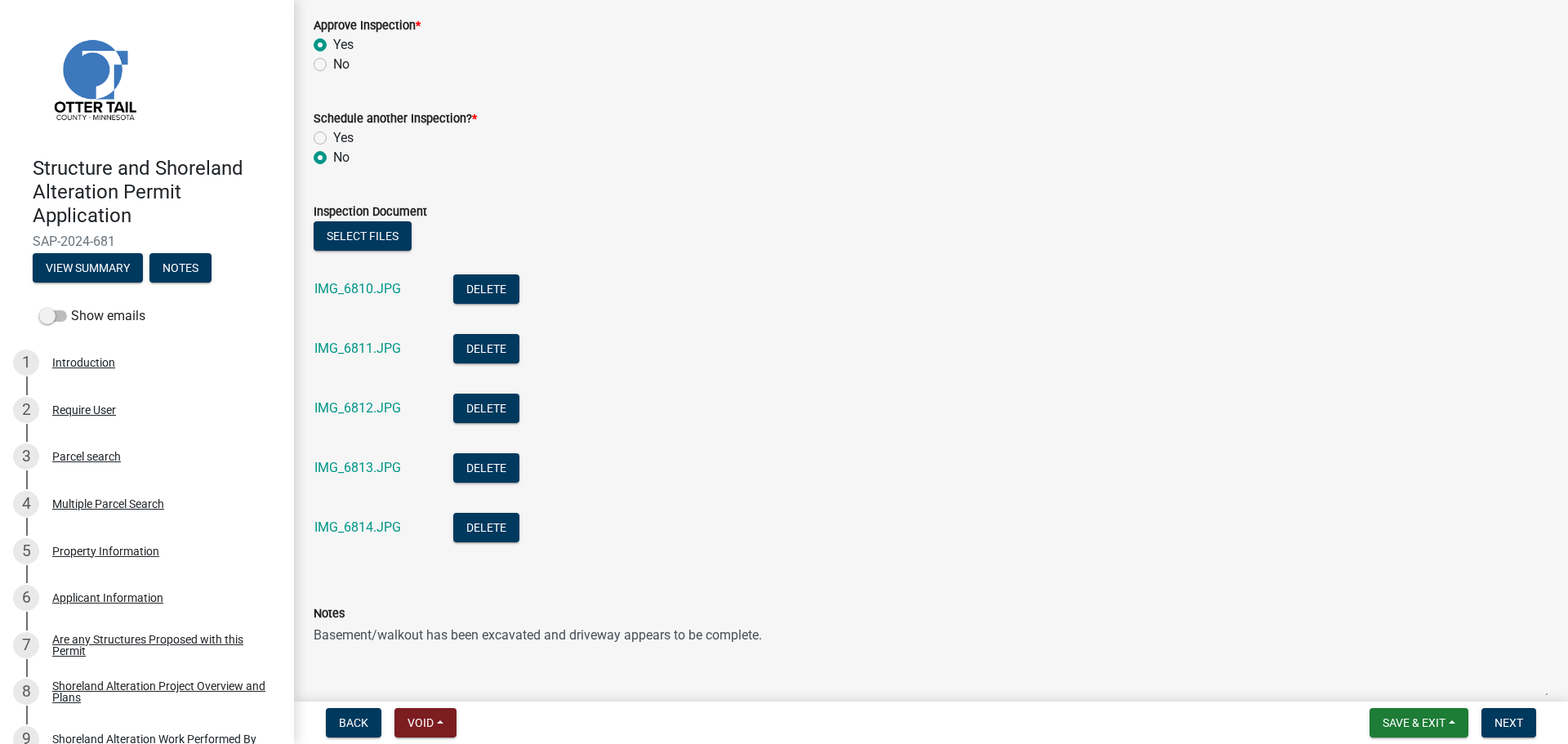
scroll to position [488, 0]
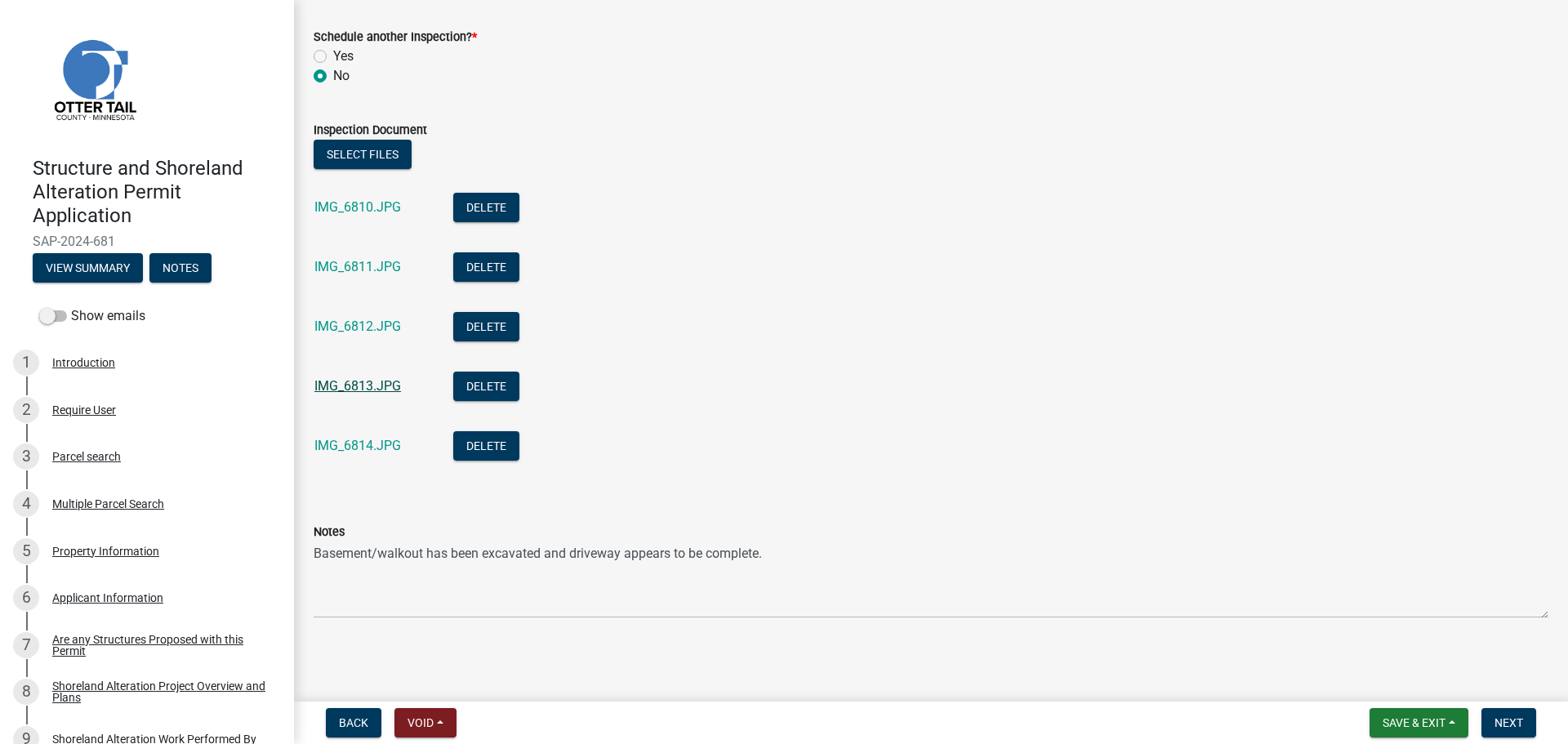
click at [366, 382] on link "IMG_6813.JPG" at bounding box center [358, 385] width 87 height 16
click at [376, 323] on link "IMG_6812.JPG" at bounding box center [358, 327] width 87 height 16
click at [378, 203] on link "IMG_6810.JPG" at bounding box center [358, 207] width 87 height 16
click at [1520, 716] on span "Next" at bounding box center [1508, 722] width 29 height 13
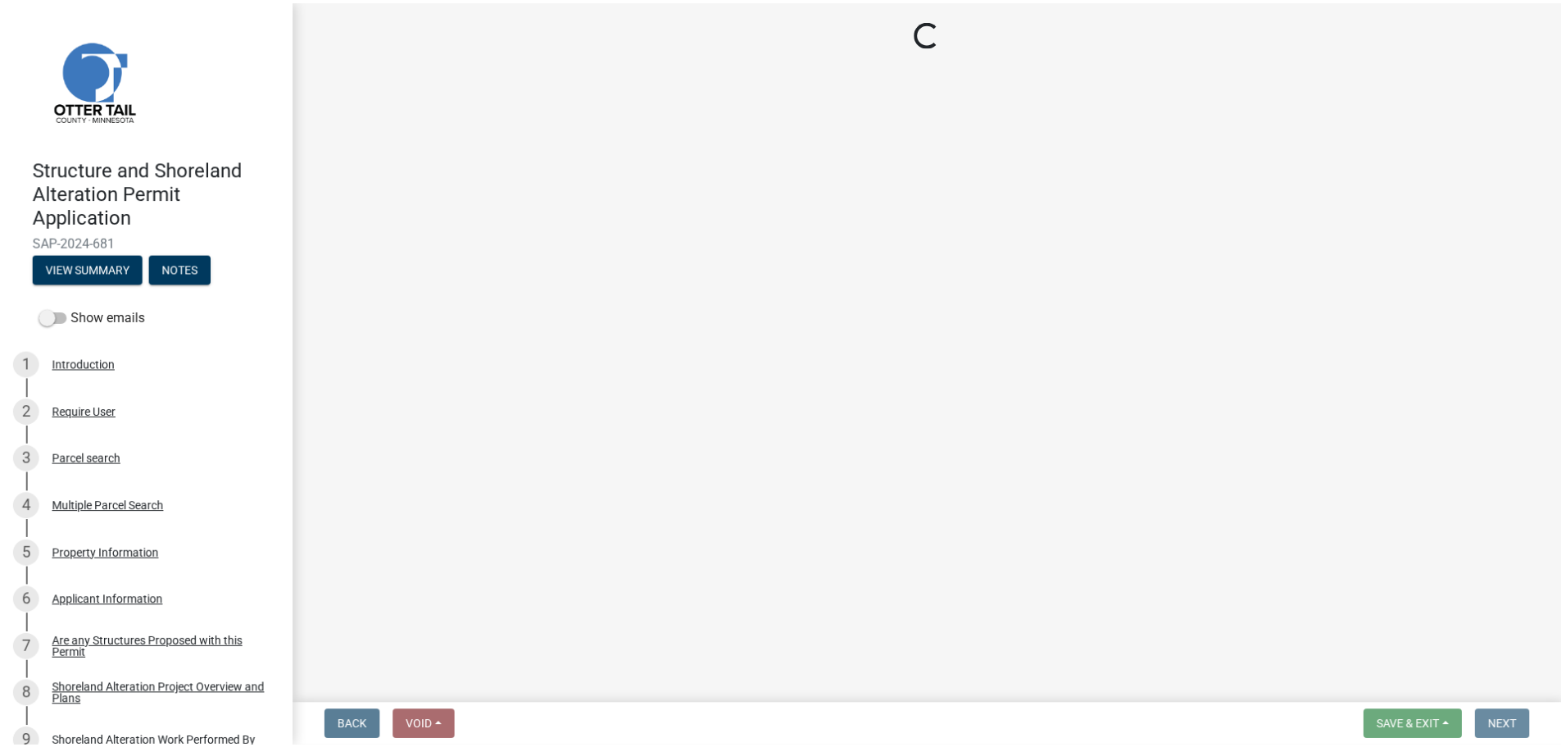
scroll to position [0, 0]
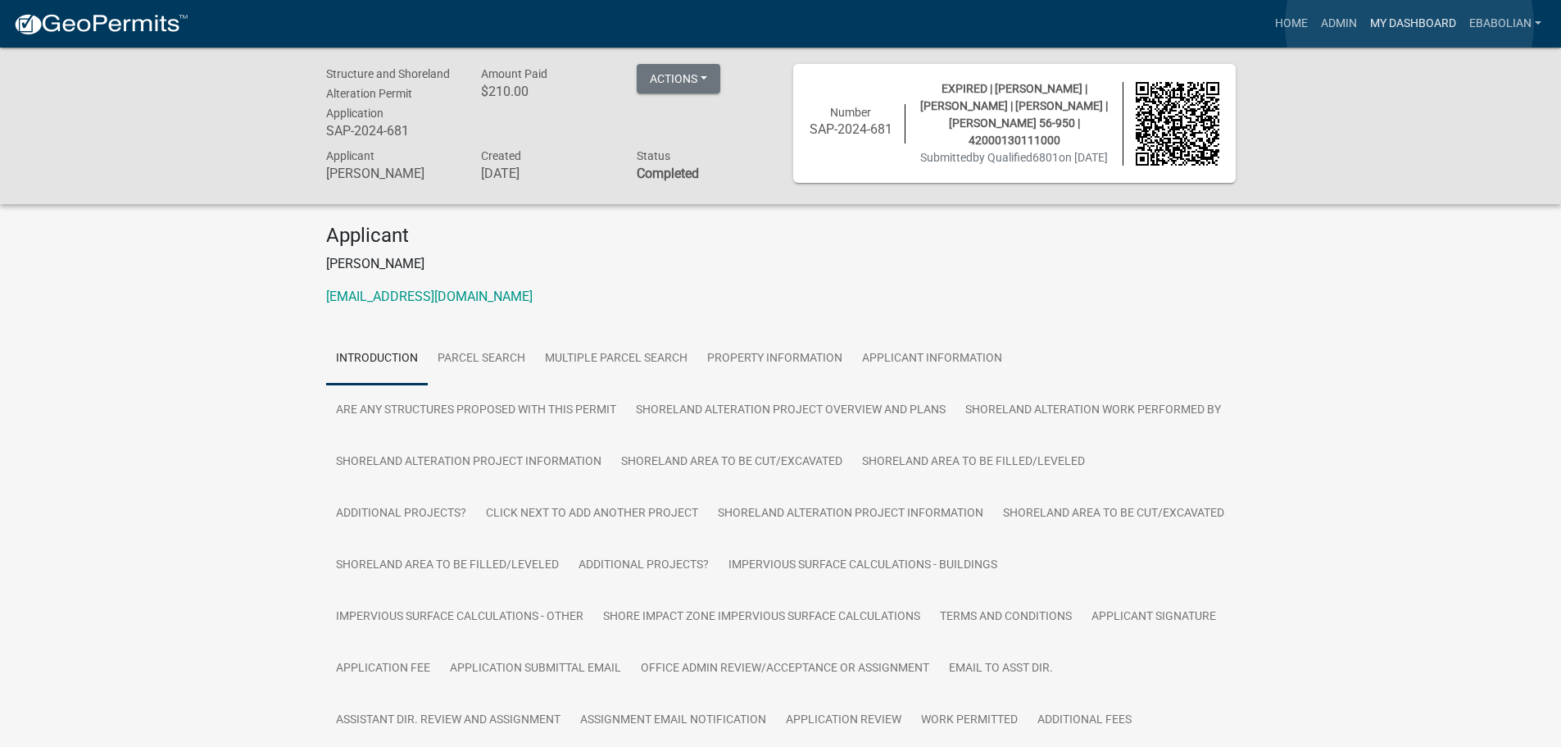
click at [1410, 25] on link "My Dashboard" at bounding box center [1413, 23] width 99 height 31
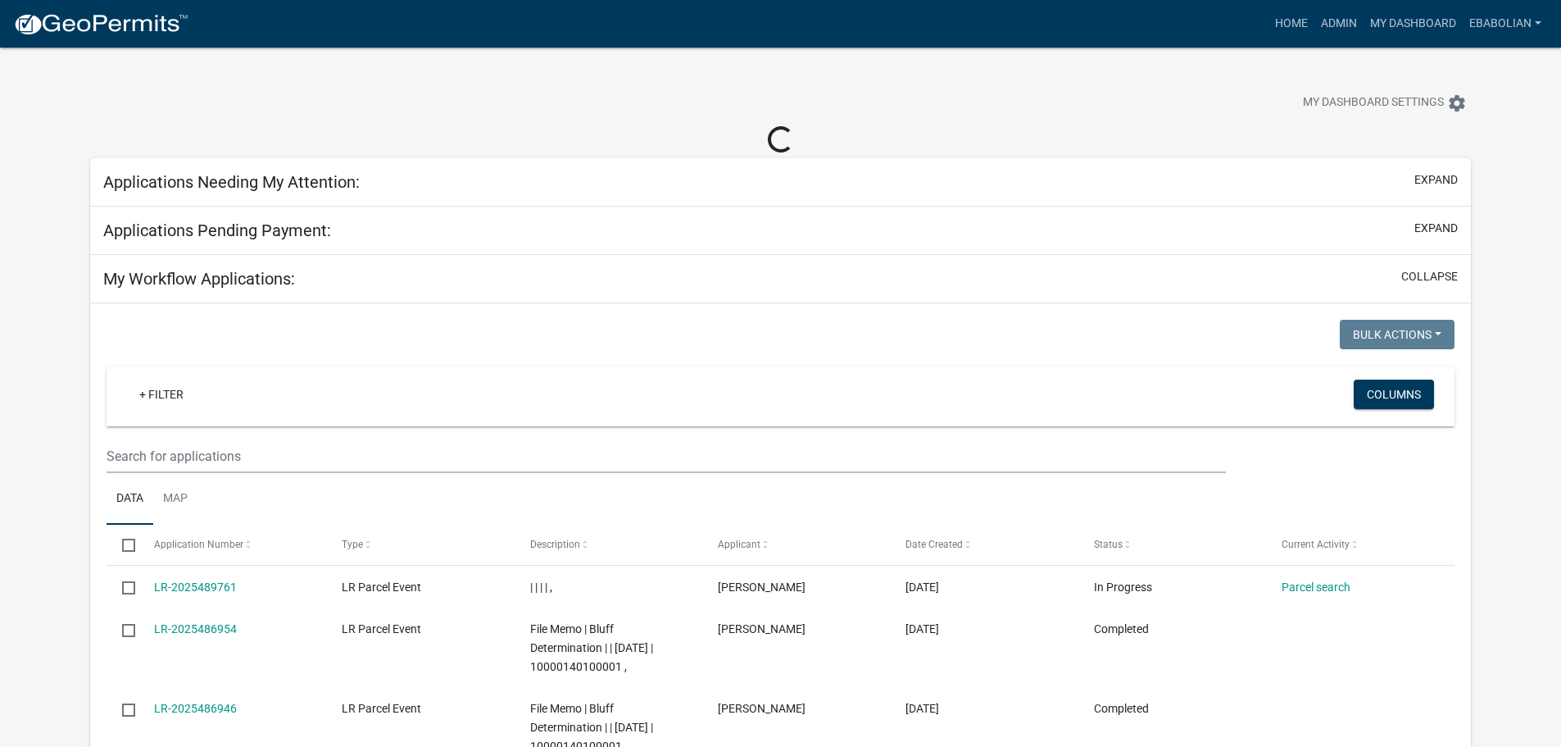
select select "3: 100"
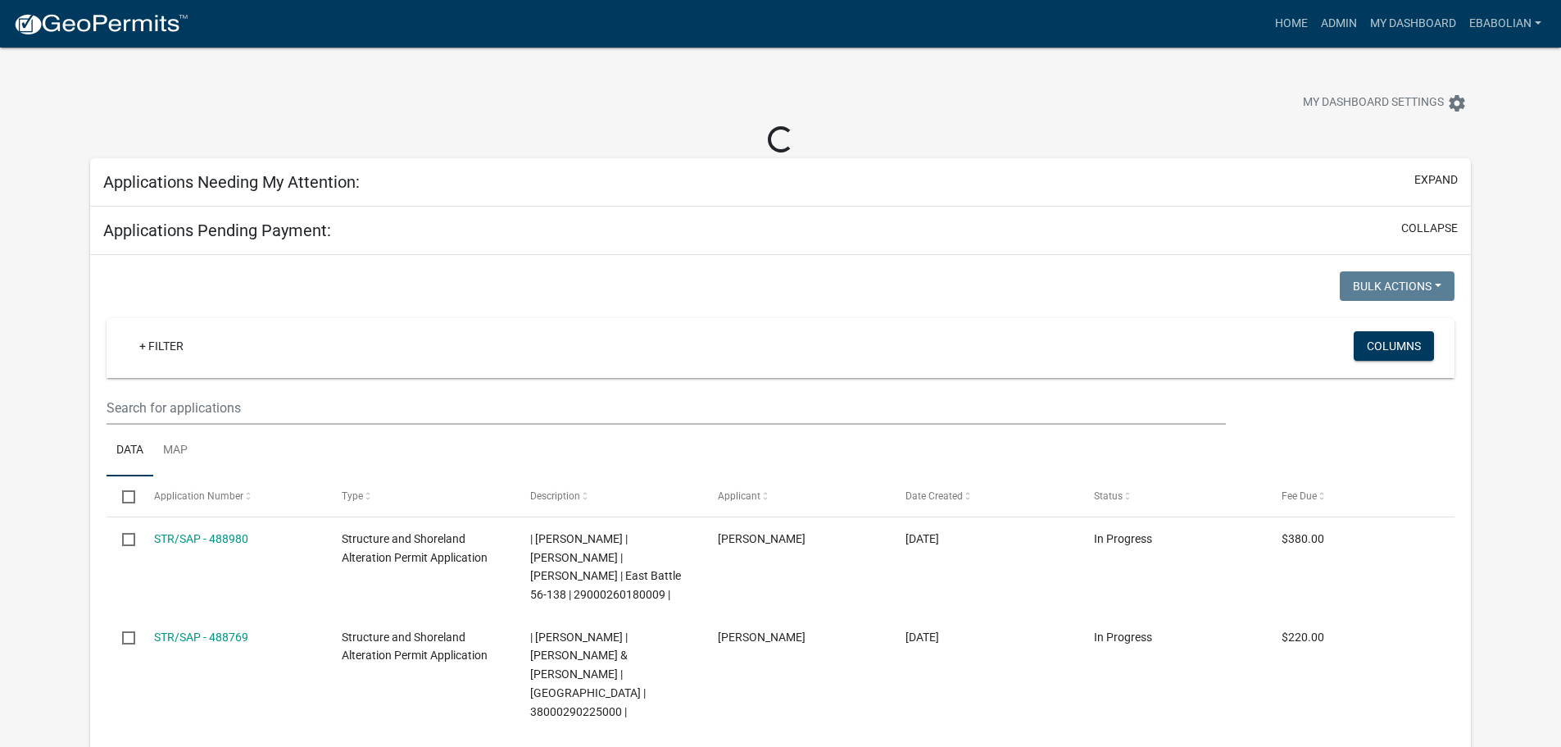
select select "3: 100"
